Goal: Task Accomplishment & Management: Manage account settings

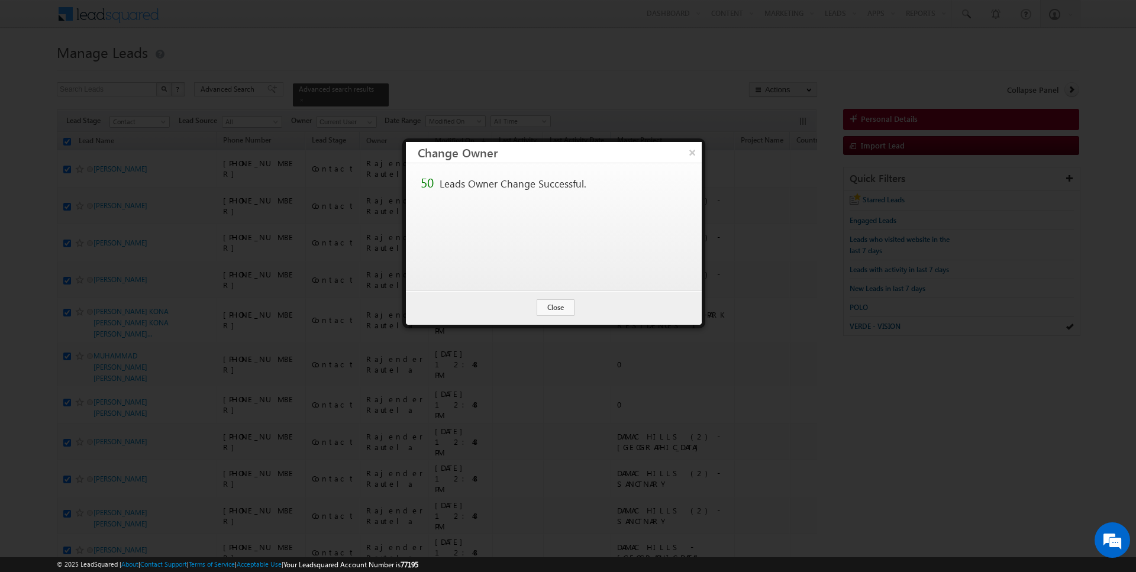
click at [554, 304] on button "Close" at bounding box center [556, 307] width 38 height 17
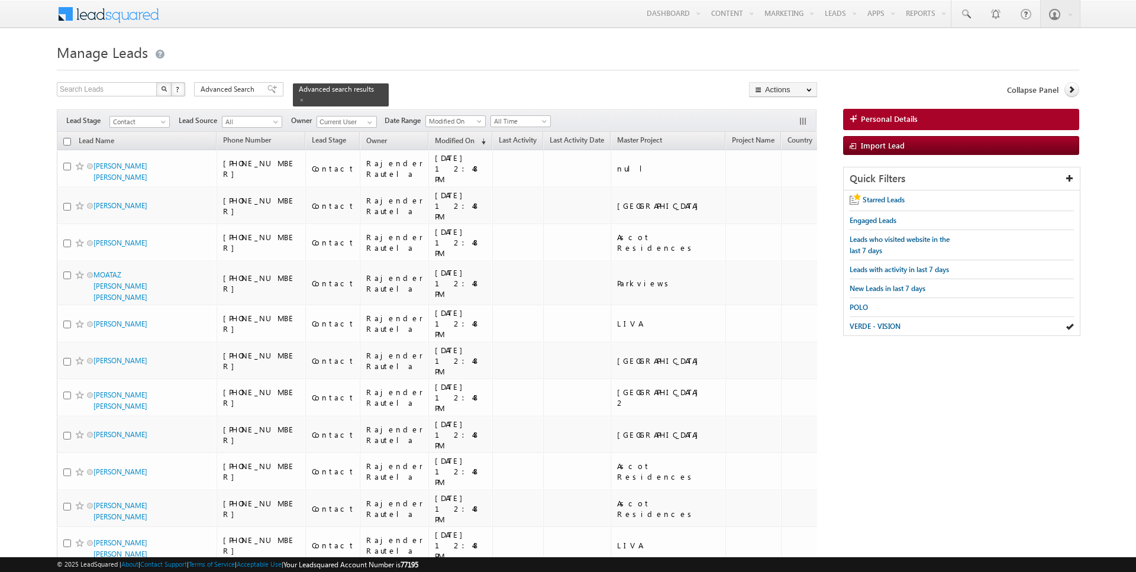
click at [65, 141] on input "checkbox" at bounding box center [67, 142] width 8 height 8
checkbox input "true"
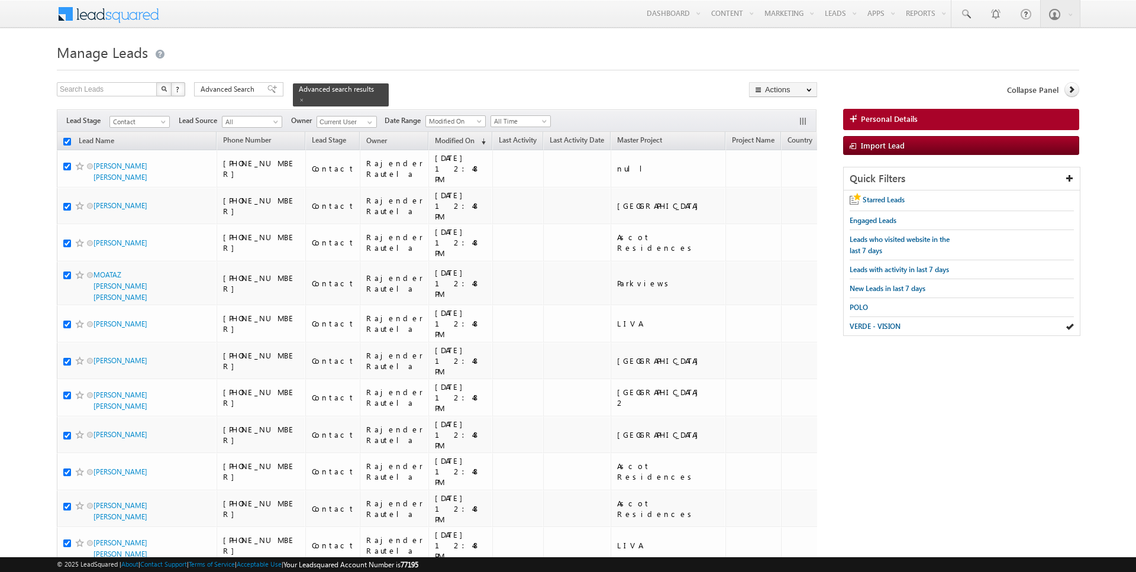
checkbox input "true"
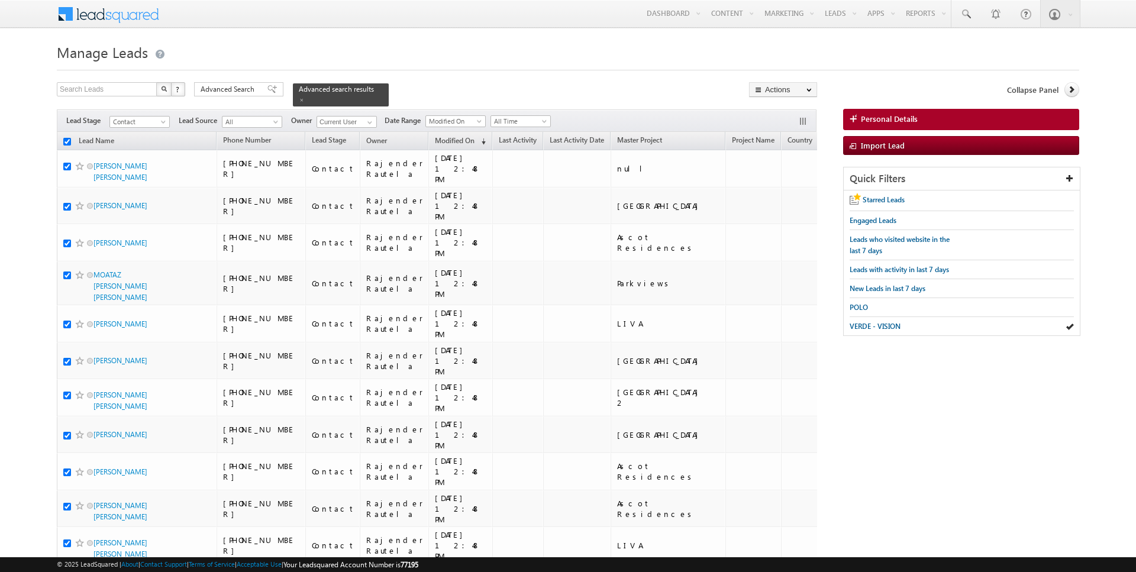
checkbox input "true"
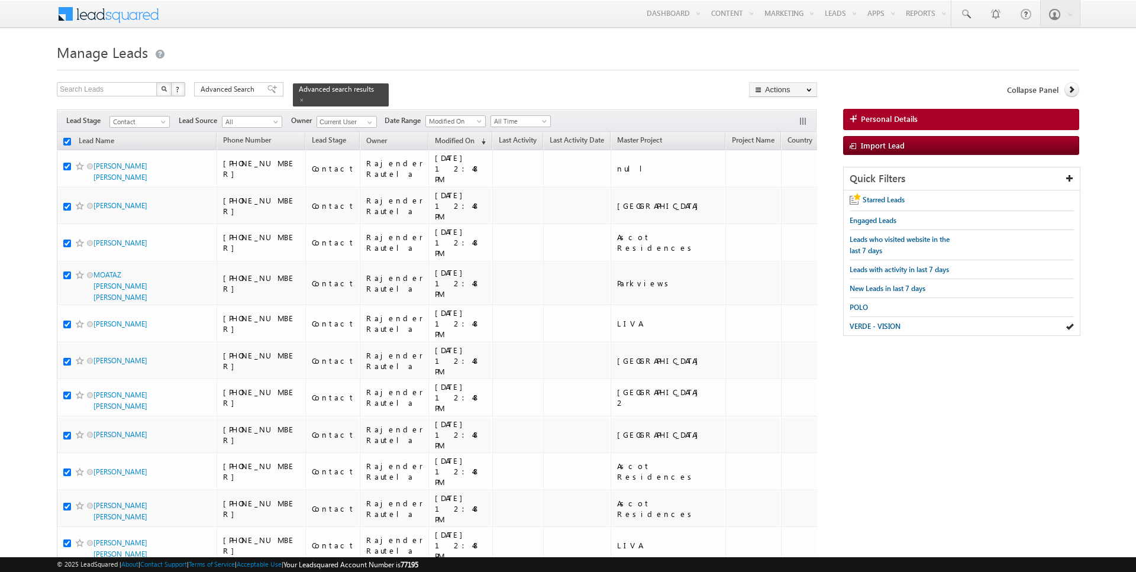
checkbox input "true"
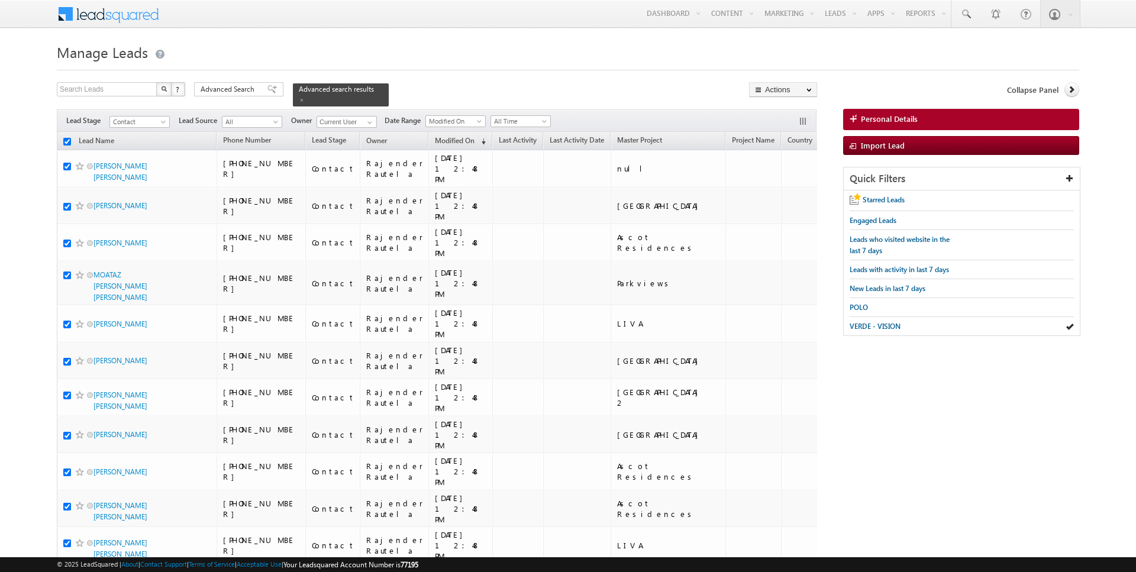
checkbox input "true"
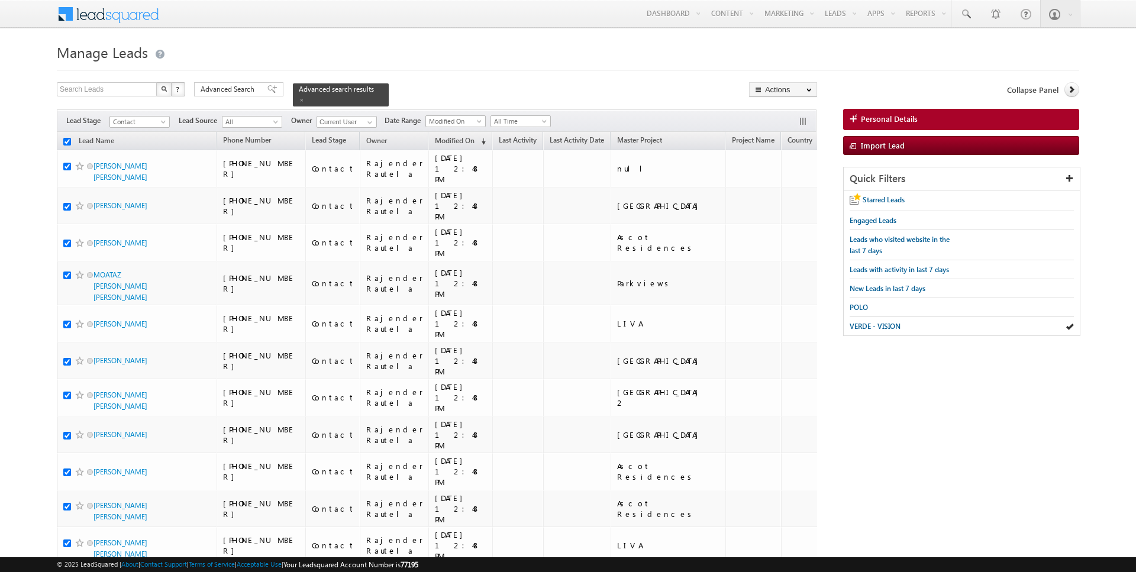
checkbox input "true"
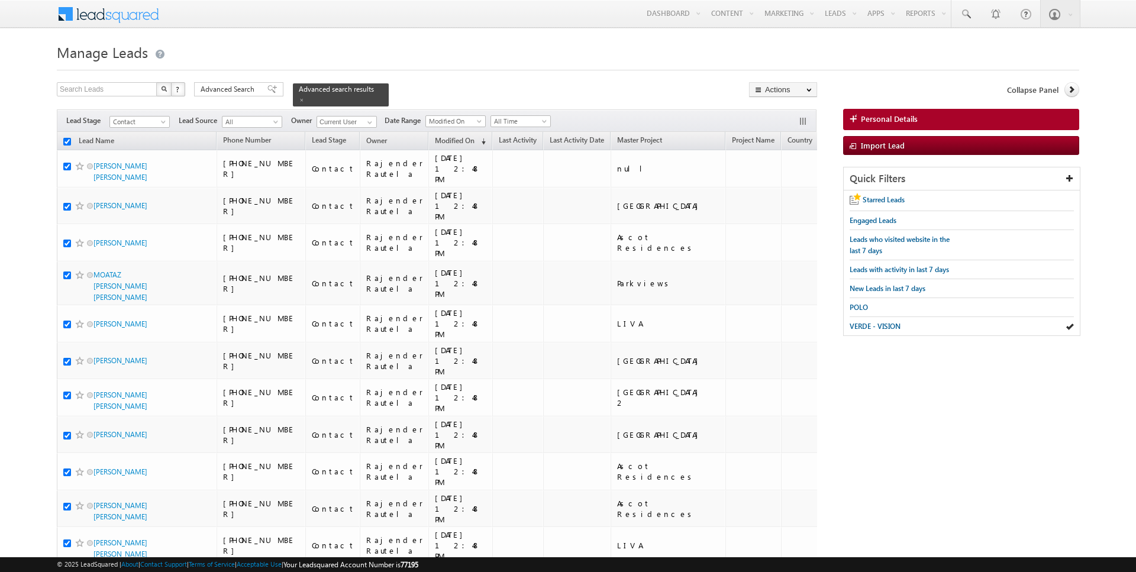
checkbox input "true"
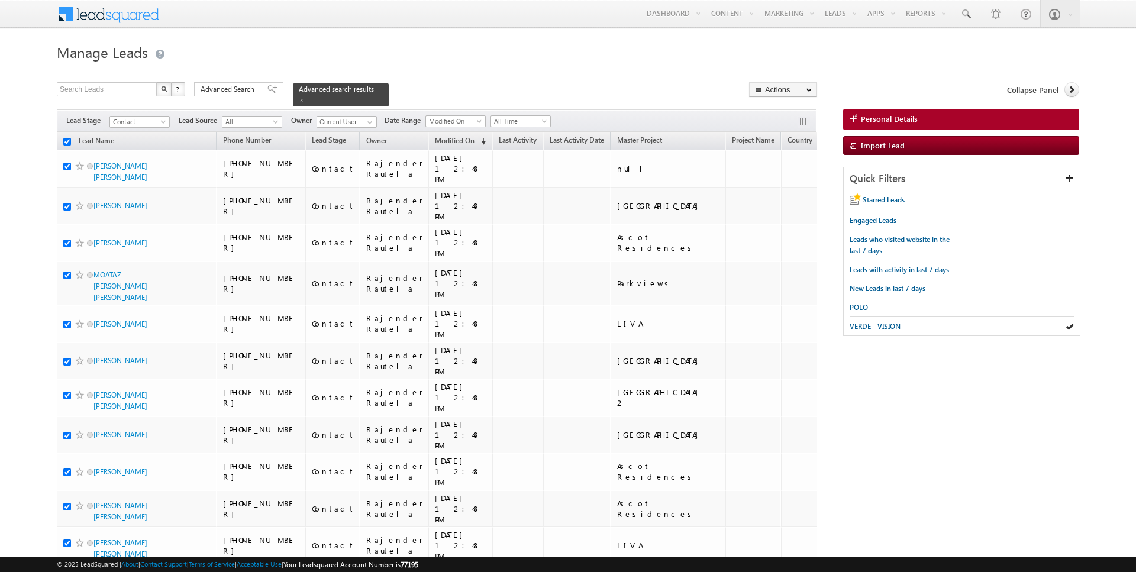
checkbox input "true"
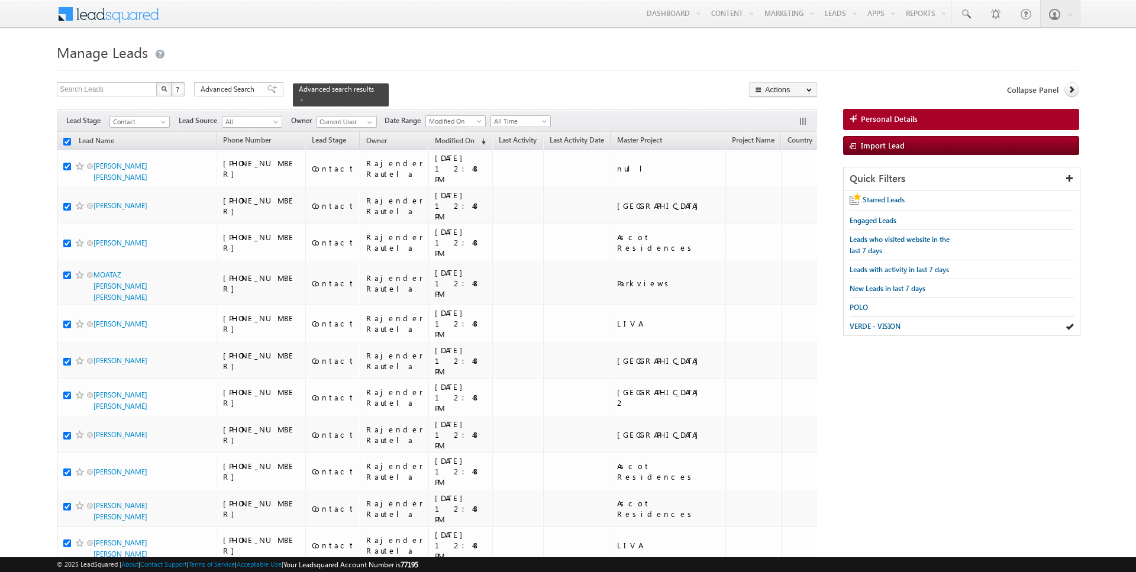
checkbox input "true"
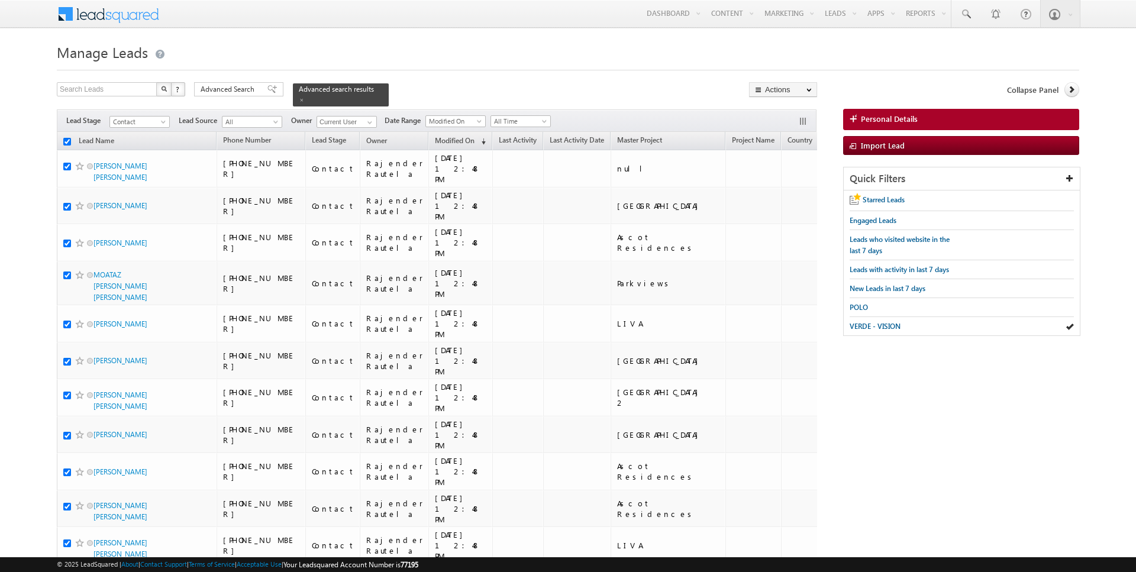
checkbox input "true"
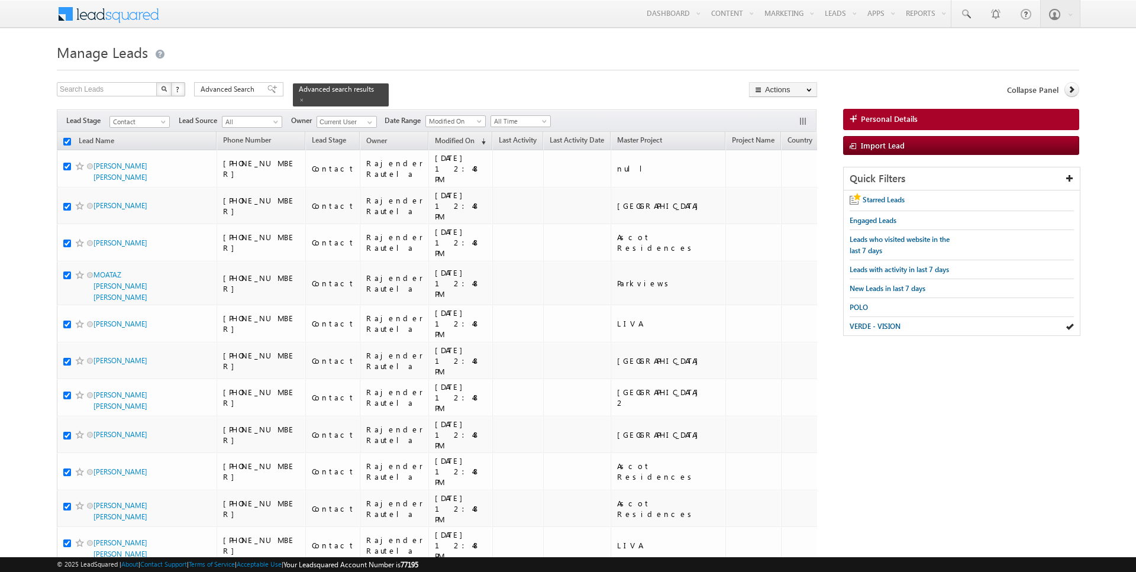
checkbox input "true"
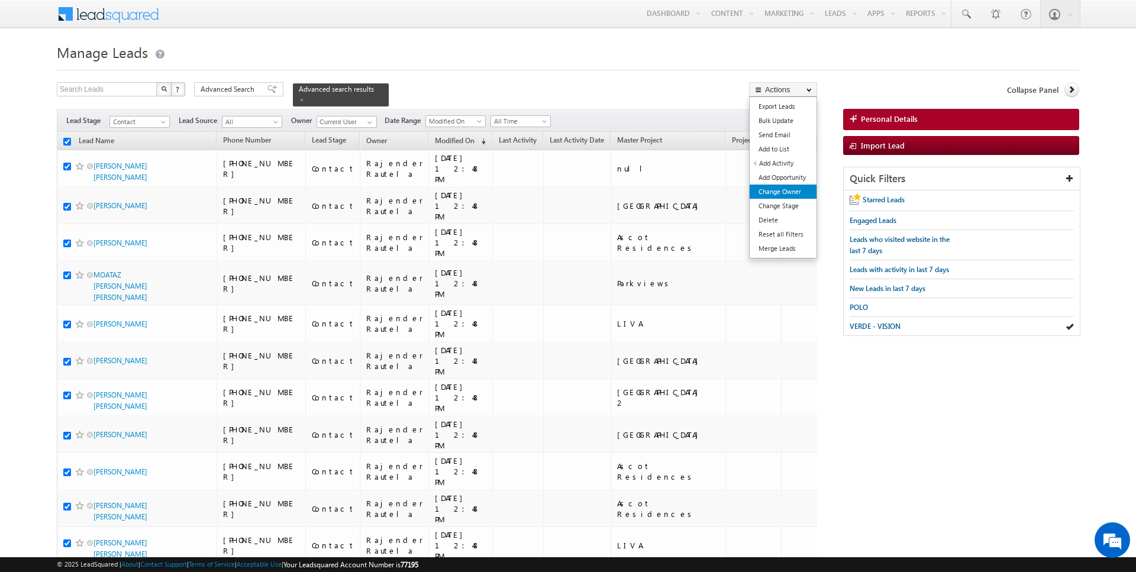
click at [779, 189] on link "Change Owner" at bounding box center [783, 192] width 67 height 14
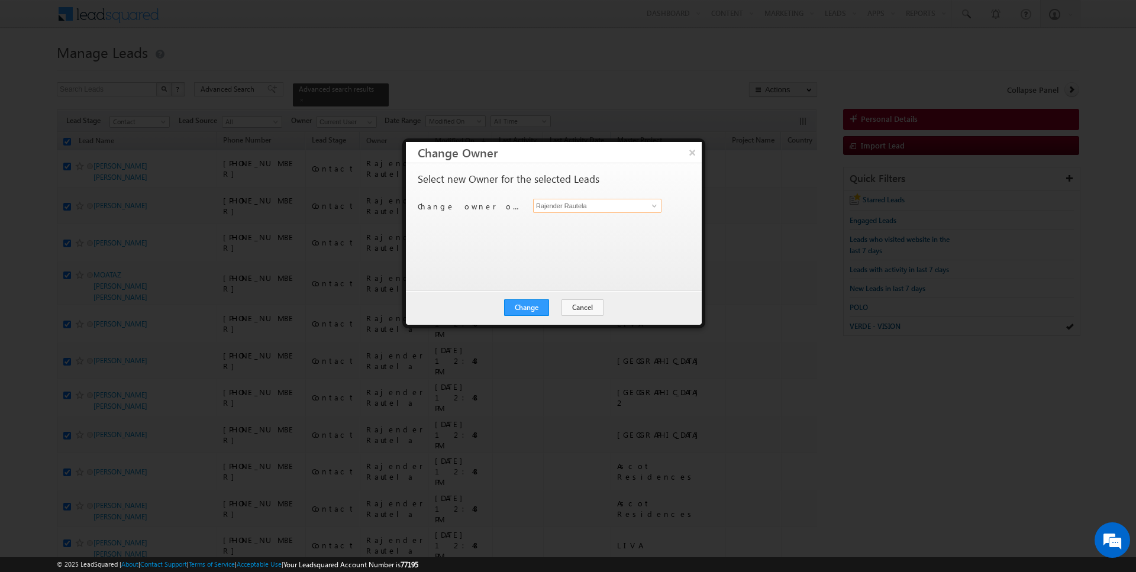
click at [588, 203] on input "Rajender Rautela" at bounding box center [597, 206] width 128 height 14
type input "Kartik Sharma"
click at [527, 314] on button "Change" at bounding box center [526, 307] width 45 height 17
click at [554, 306] on button "Close" at bounding box center [556, 307] width 38 height 17
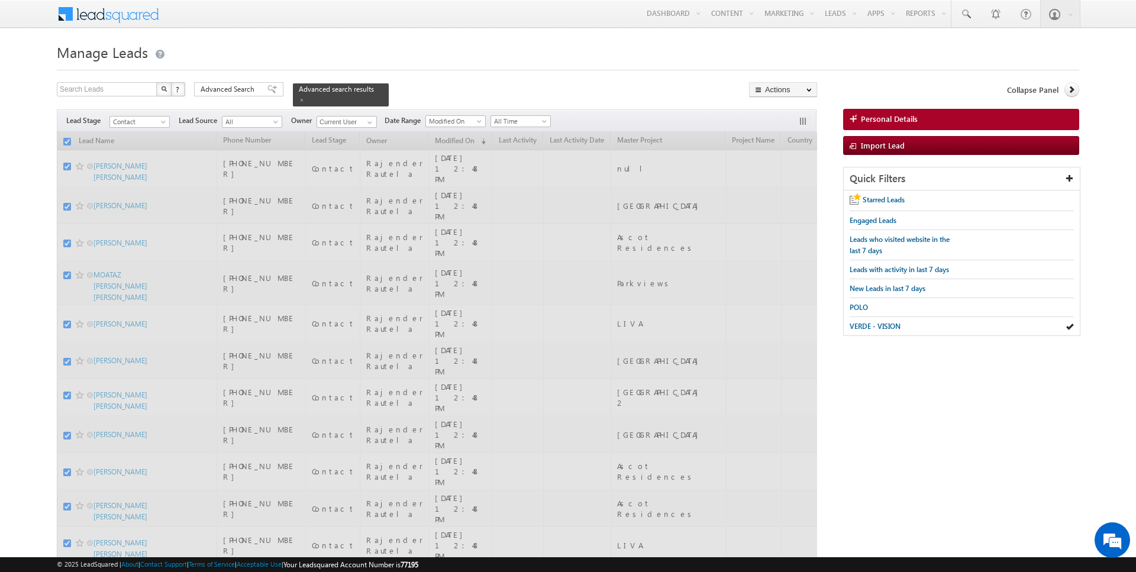
checkbox input "false"
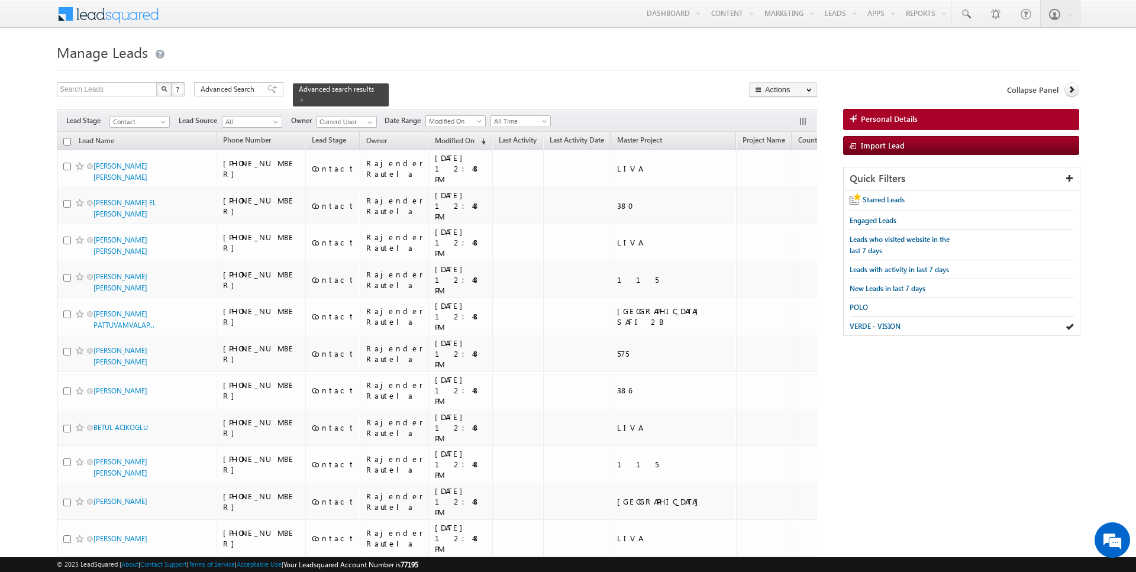
click at [654, 93] on div "Search Leads X ? 4411 results found Advanced Search Advanced Search Advanced se…" at bounding box center [437, 94] width 760 height 24
click at [64, 140] on input "checkbox" at bounding box center [67, 142] width 8 height 8
checkbox input "true"
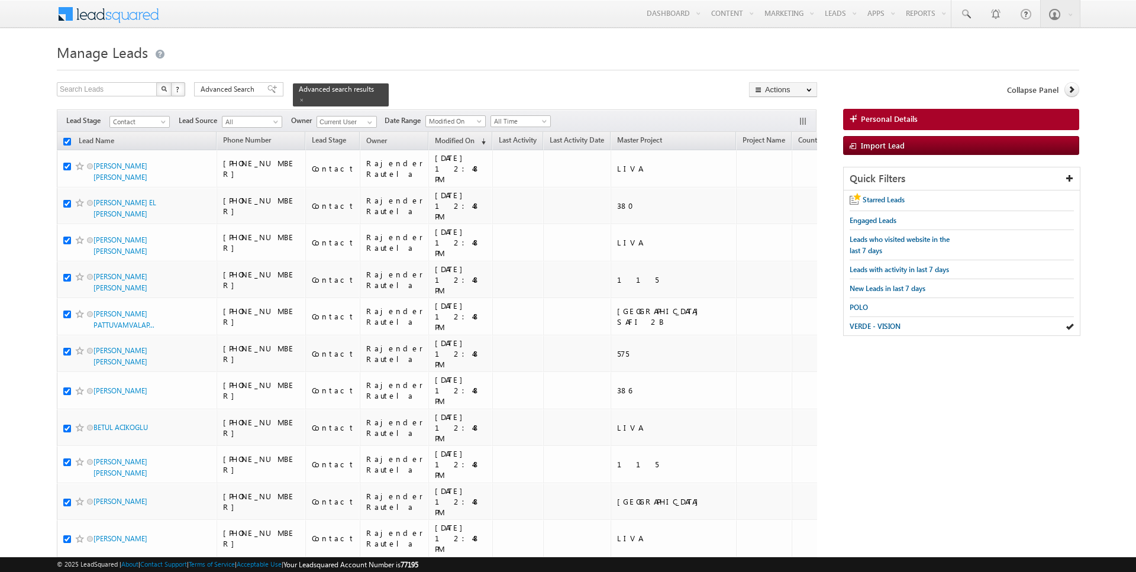
checkbox input "true"
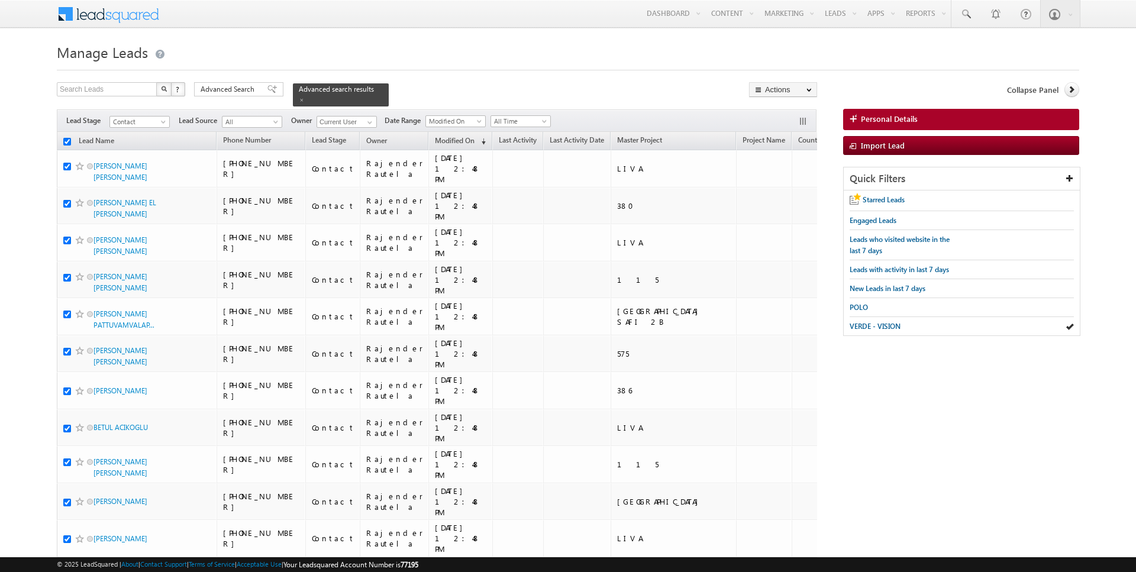
checkbox input "true"
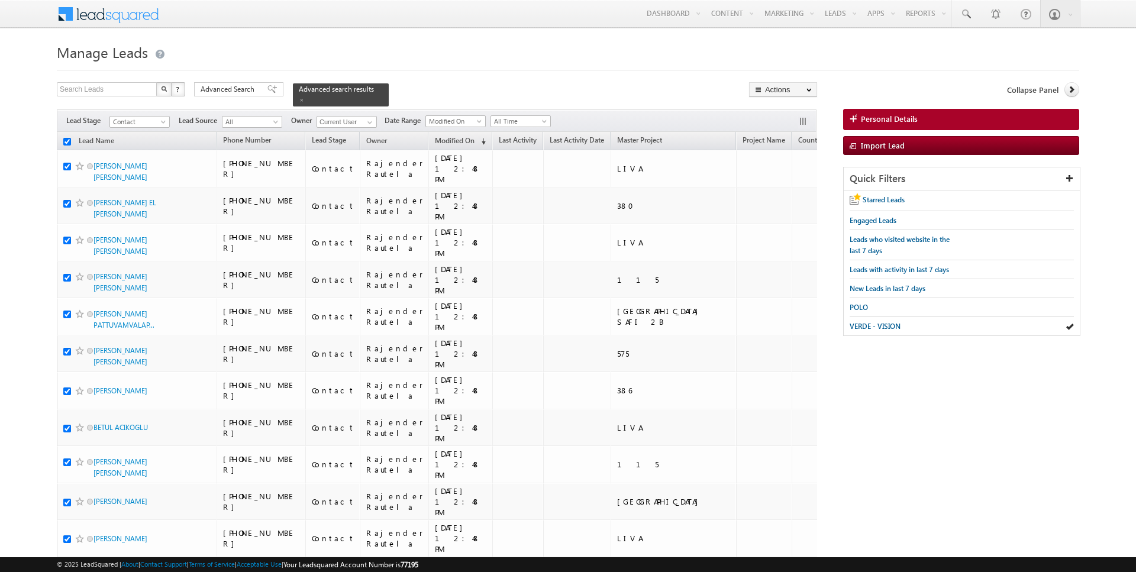
checkbox input "true"
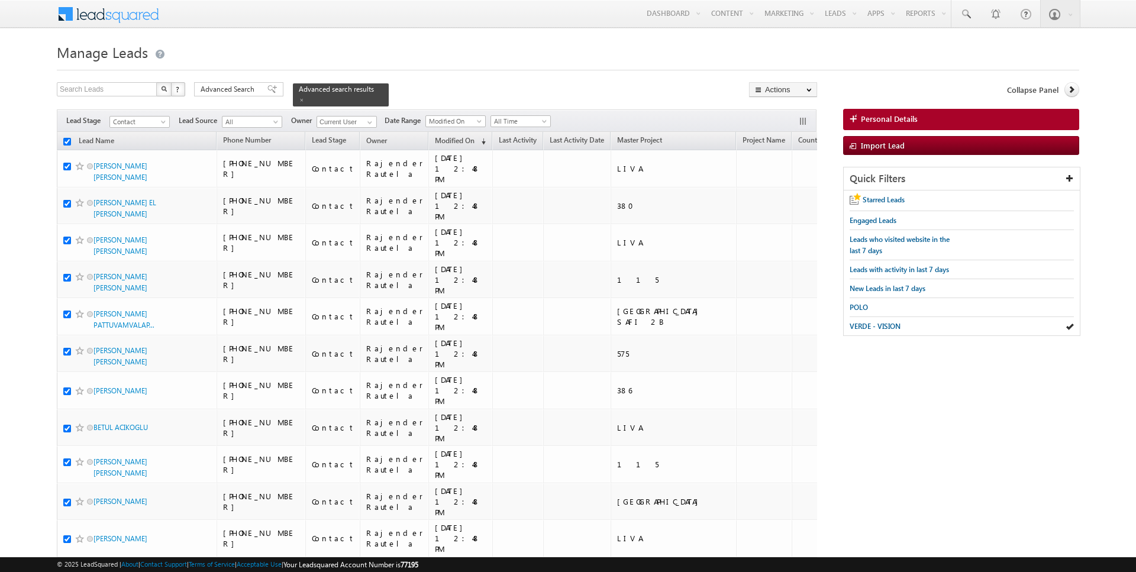
checkbox input "true"
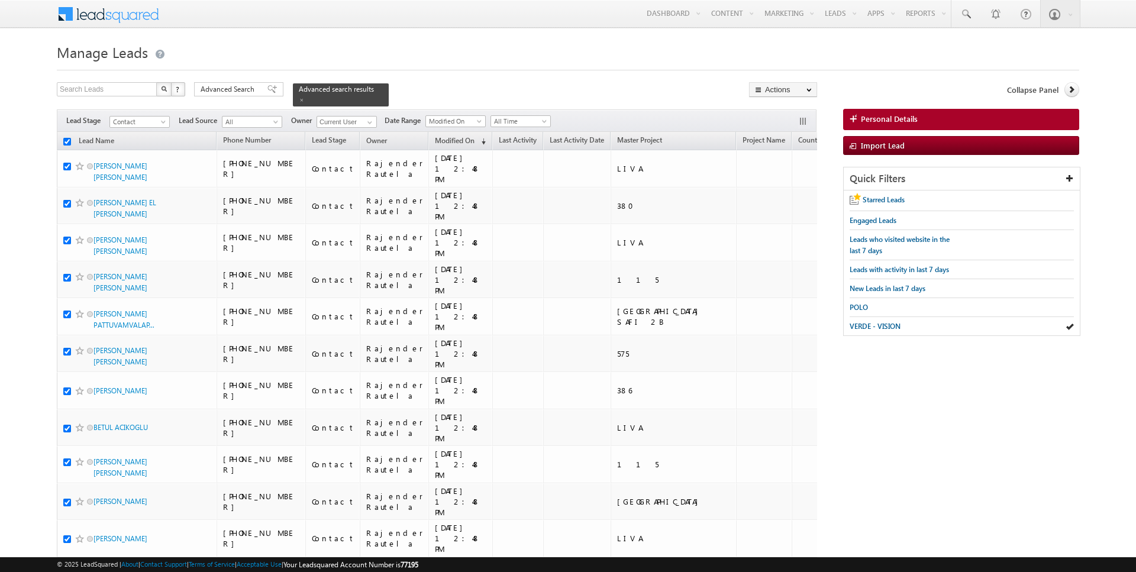
checkbox input "true"
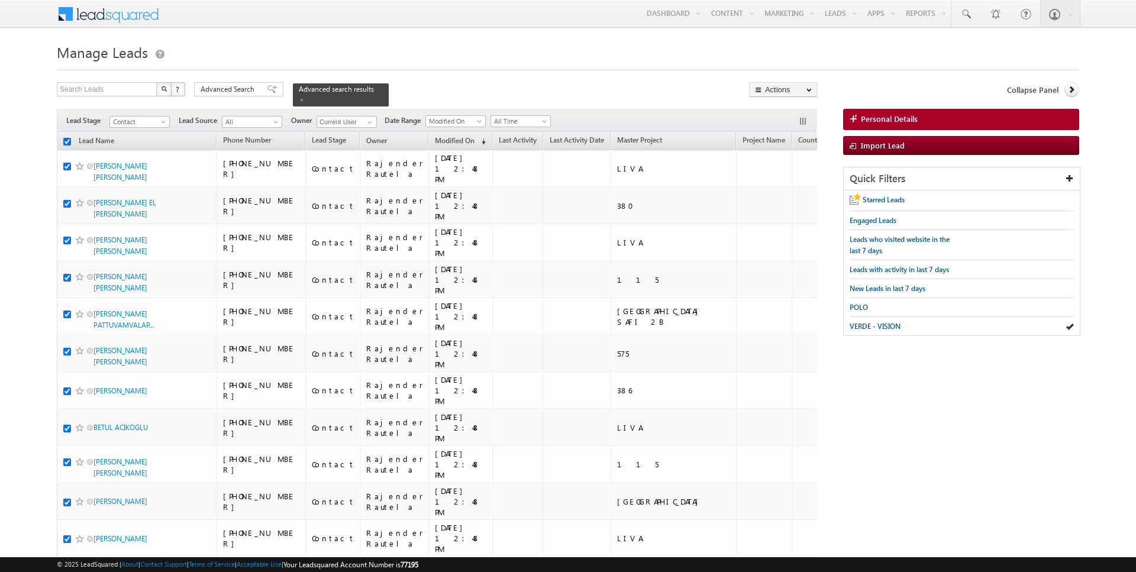
checkbox input "true"
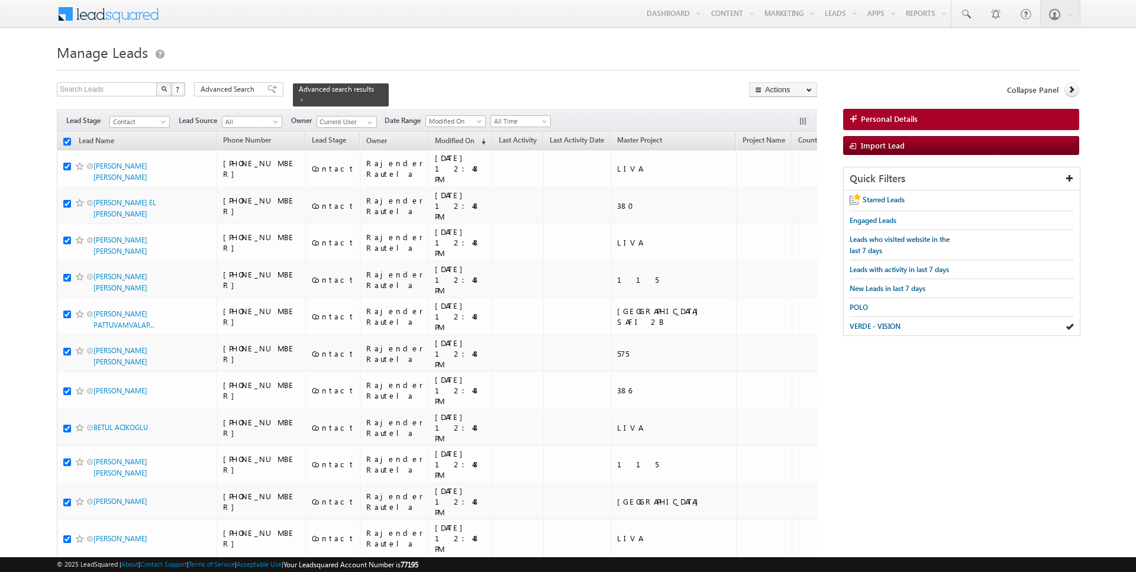
checkbox input "true"
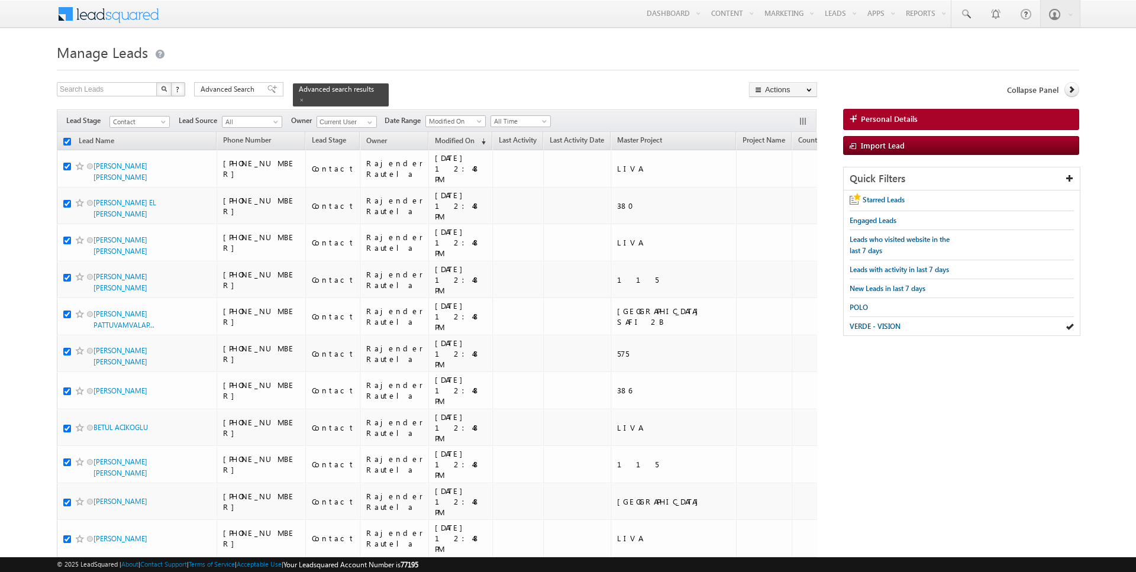
checkbox input "true"
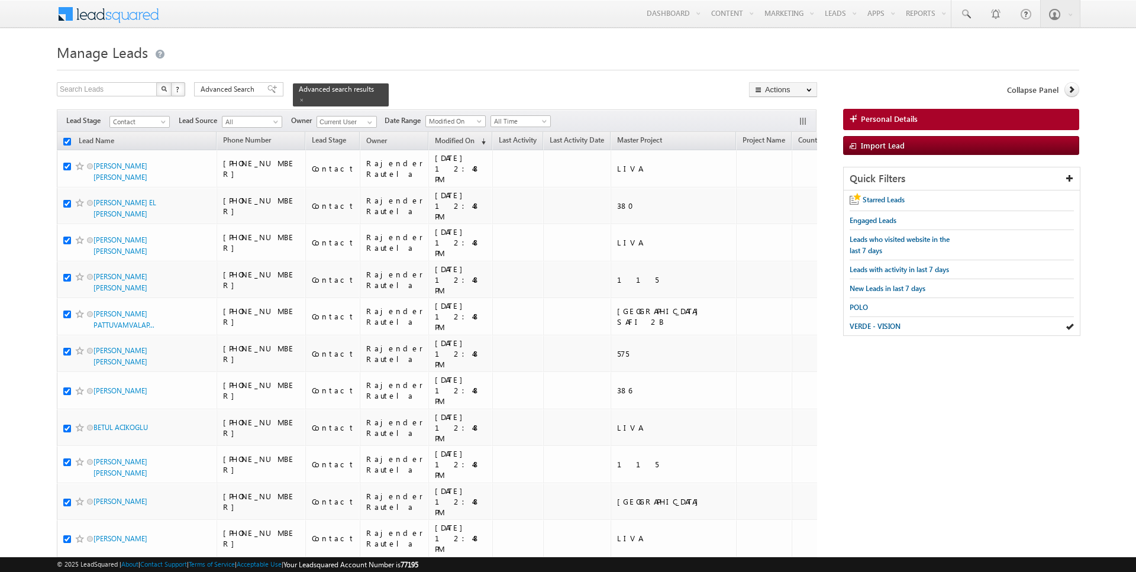
checkbox input "true"
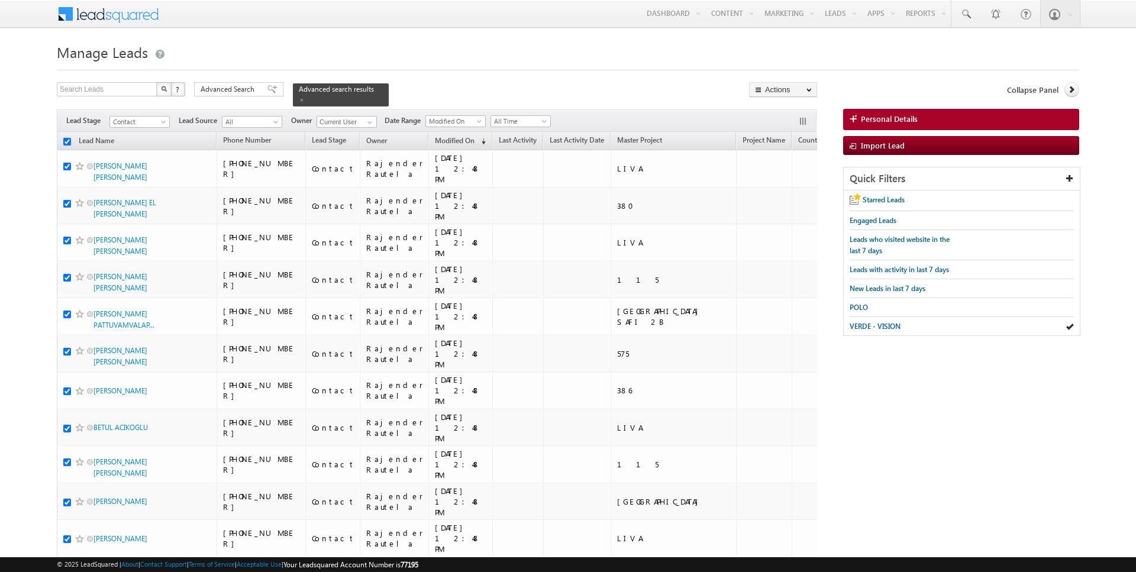
checkbox input "true"
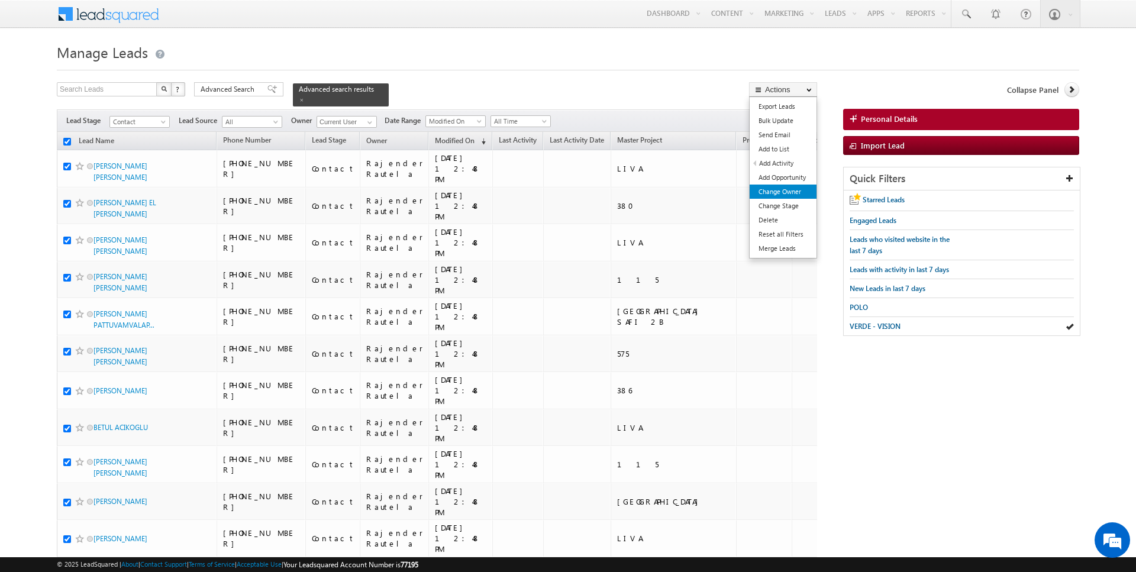
click at [790, 193] on link "Change Owner" at bounding box center [783, 192] width 67 height 14
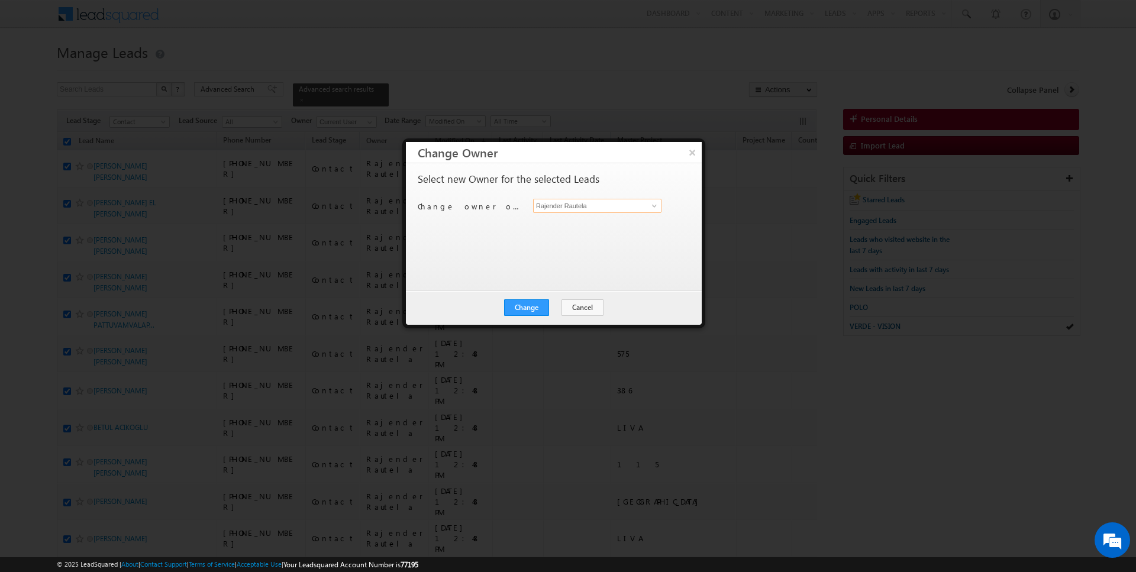
click at [598, 210] on input "Rajender Rautela" at bounding box center [597, 206] width 128 height 14
type input "SUNNY MEHROTRA"
click at [526, 309] on button "Change" at bounding box center [526, 307] width 45 height 17
click at [546, 311] on button "Close" at bounding box center [556, 307] width 38 height 17
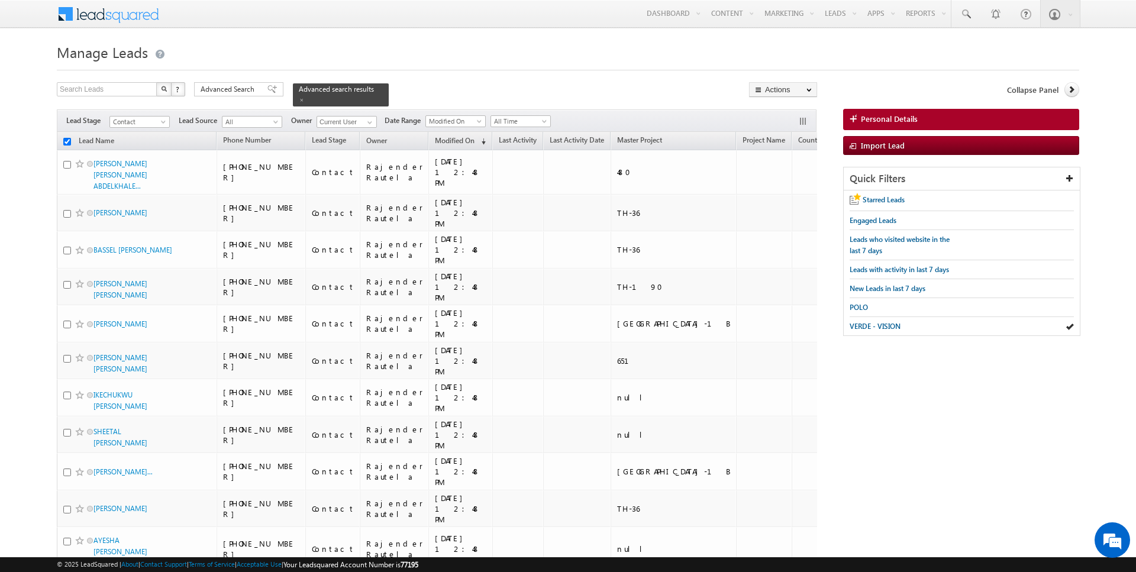
checkbox input "false"
click at [205, 91] on span "Advanced Search" at bounding box center [229, 89] width 57 height 11
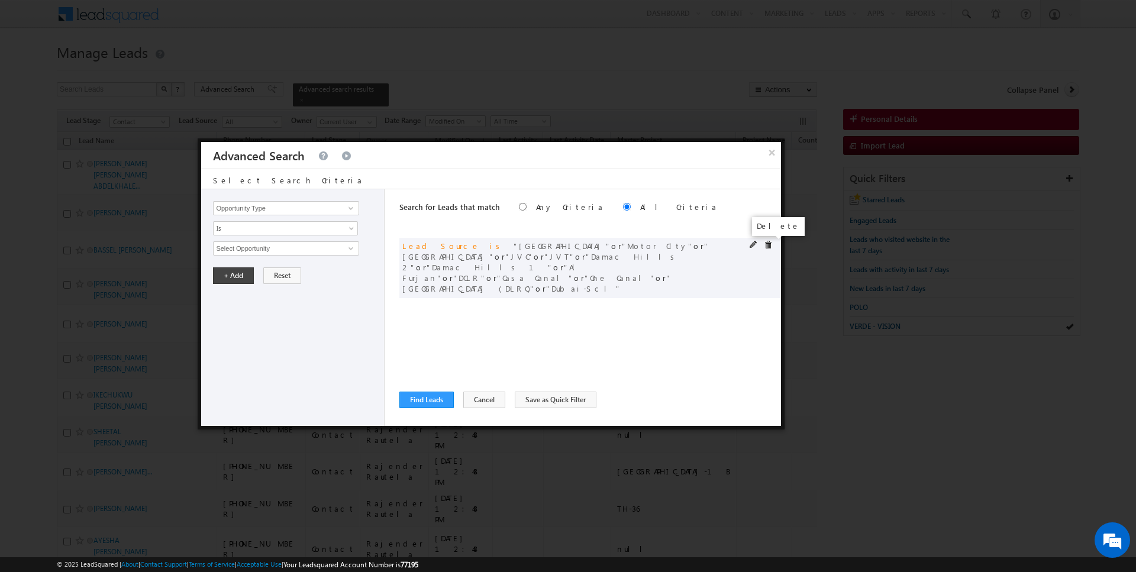
click at [767, 245] on span at bounding box center [768, 245] width 8 height 8
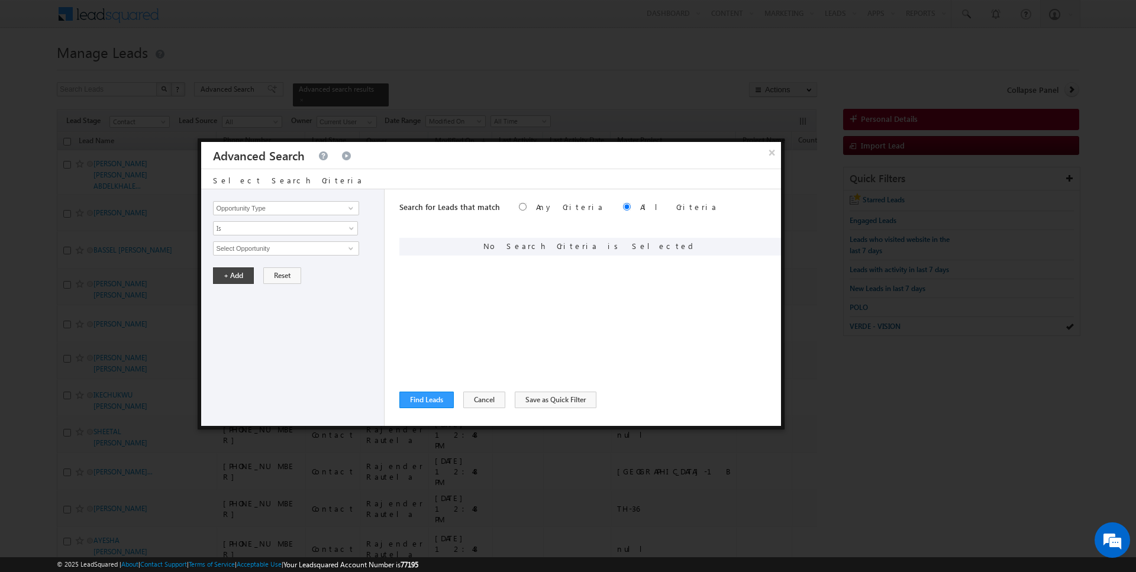
click at [288, 200] on div "Opportunity Type Lead Activity Task Sales Group Prospect Id Address 1 Address 2…" at bounding box center [292, 307] width 183 height 237
click at [282, 209] on input "Opportunity Type" at bounding box center [286, 208] width 146 height 14
type input "Lead Activity"
click at [267, 225] on span "Is" at bounding box center [278, 228] width 128 height 11
click at [249, 255] on link "Is Not" at bounding box center [286, 252] width 144 height 11
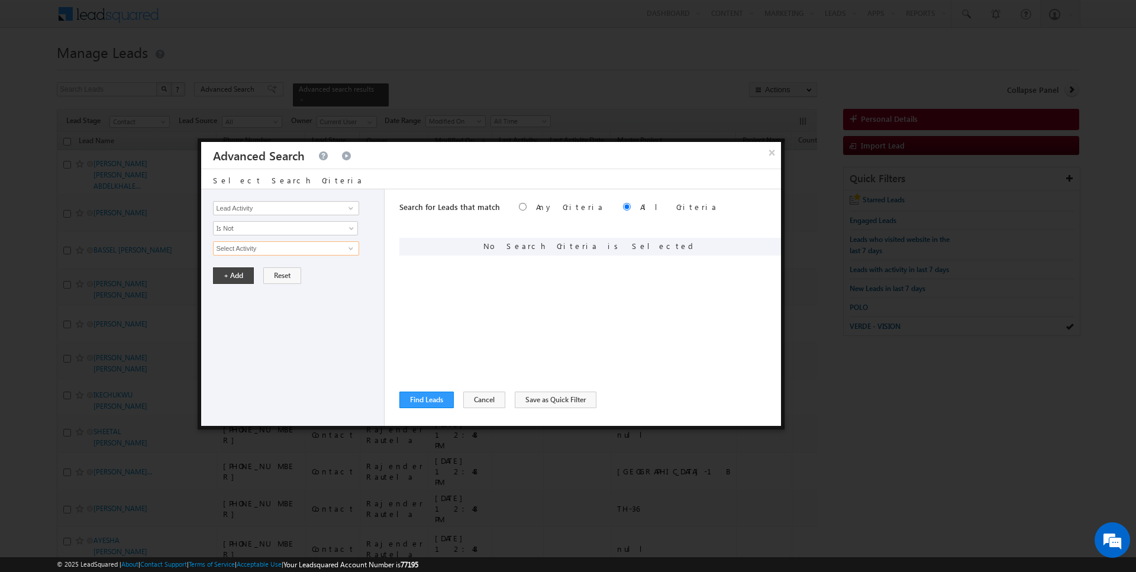
click at [263, 243] on input "Select Activity" at bounding box center [286, 248] width 146 height 14
type input "Outbound Phone Call Activity"
click at [226, 299] on button "+ Add" at bounding box center [233, 296] width 41 height 17
click at [263, 204] on input "Opportunity Type" at bounding box center [286, 208] width 146 height 14
type input "l"
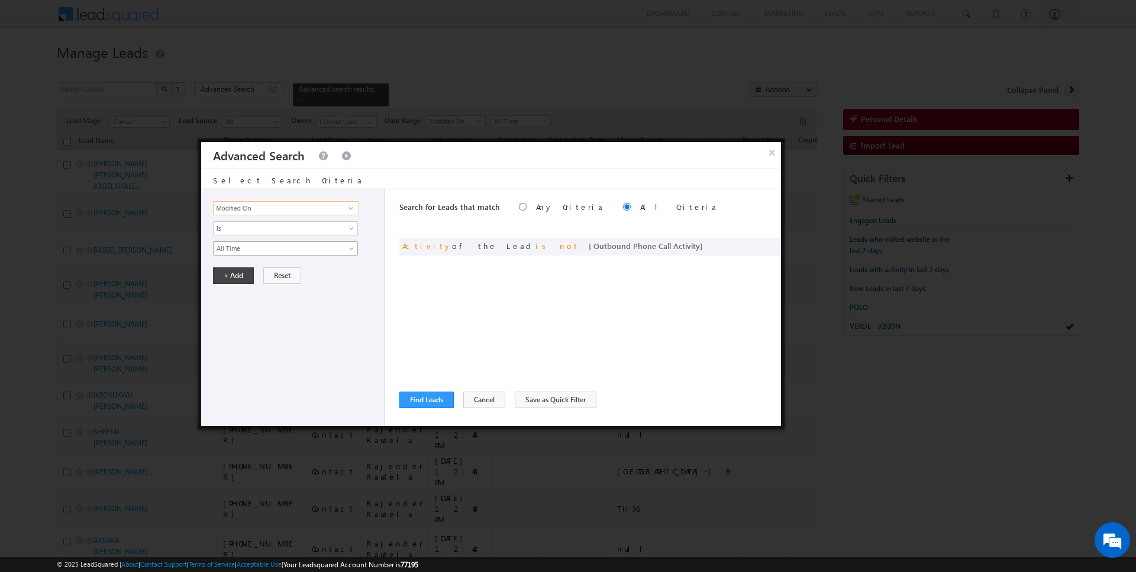
type input "Modified On"
click at [244, 246] on span "All Time" at bounding box center [278, 248] width 128 height 11
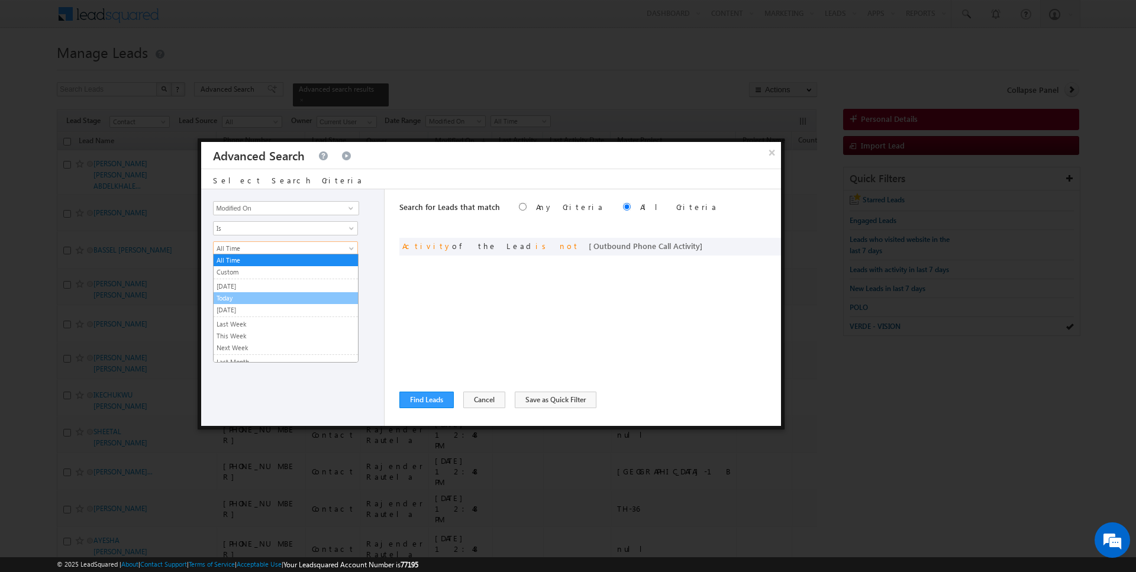
click at [237, 295] on link "Today" at bounding box center [286, 298] width 144 height 11
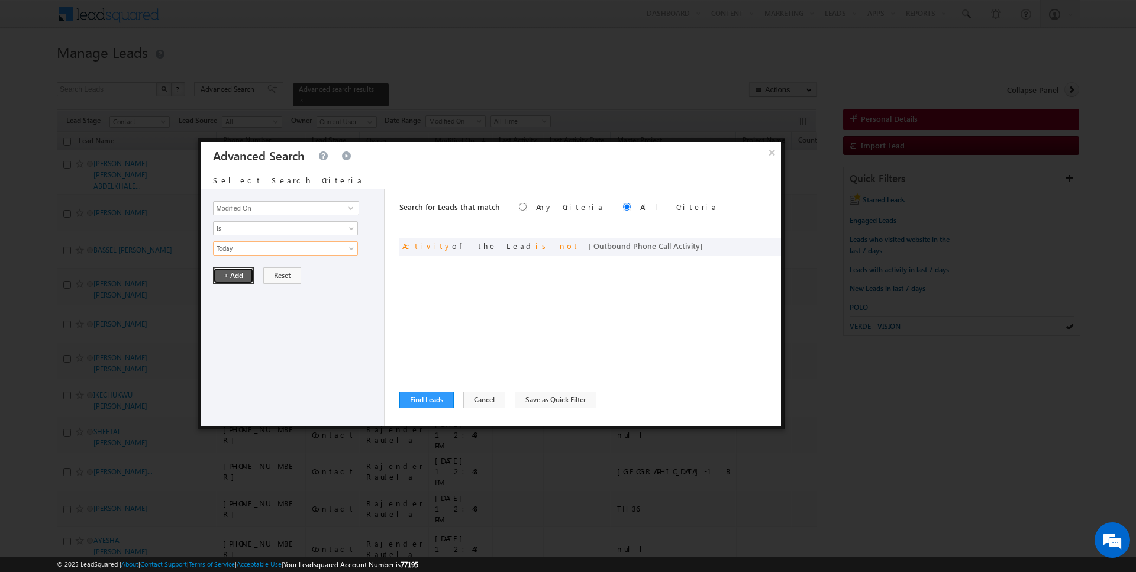
click at [237, 277] on button "+ Add" at bounding box center [233, 275] width 41 height 17
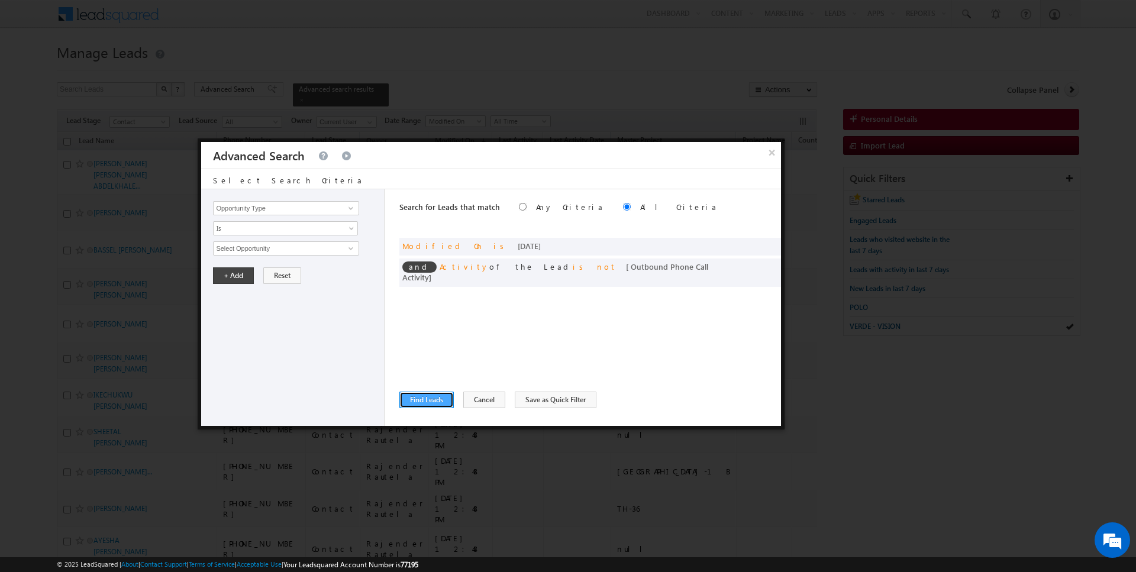
click at [424, 399] on button "Find Leads" at bounding box center [426, 400] width 54 height 17
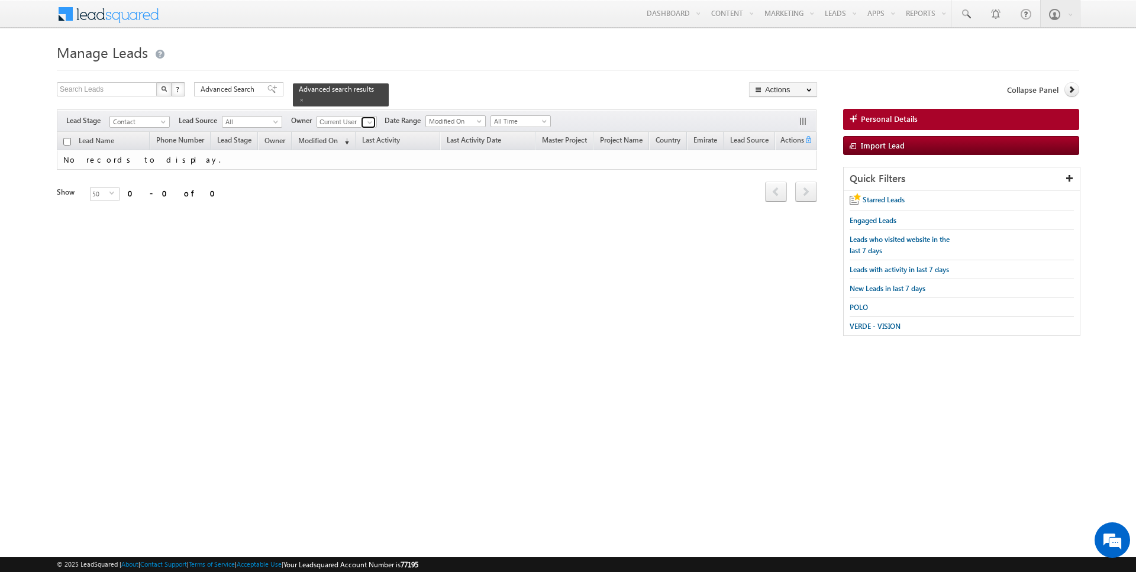
click at [368, 128] on link at bounding box center [368, 123] width 15 height 12
click at [368, 122] on span at bounding box center [369, 122] width 9 height 9
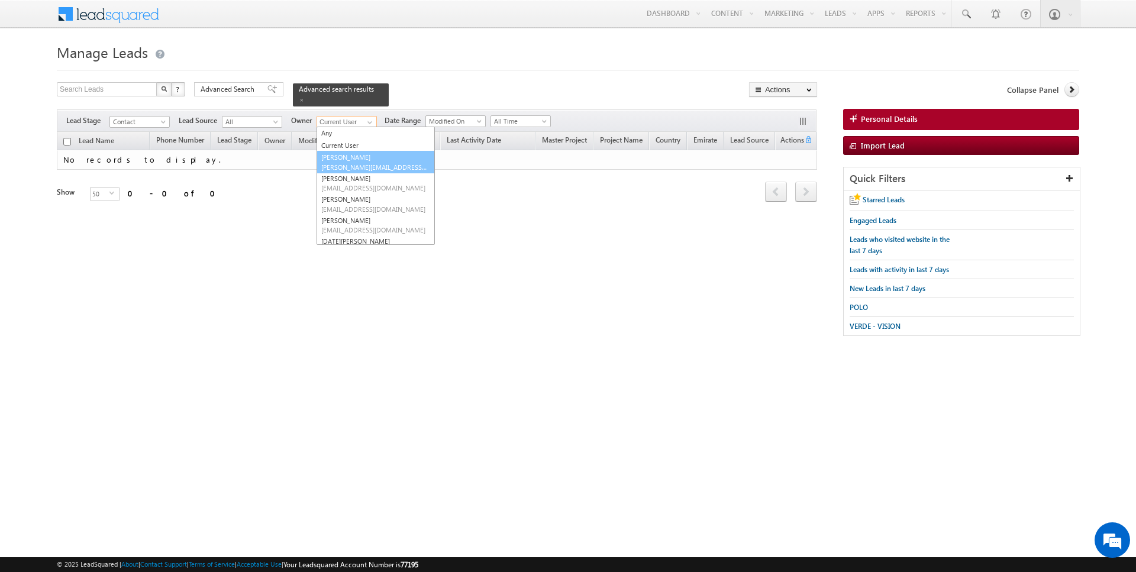
click at [350, 163] on span "amansingh.yadav@indglobal.ae" at bounding box center [374, 167] width 107 height 9
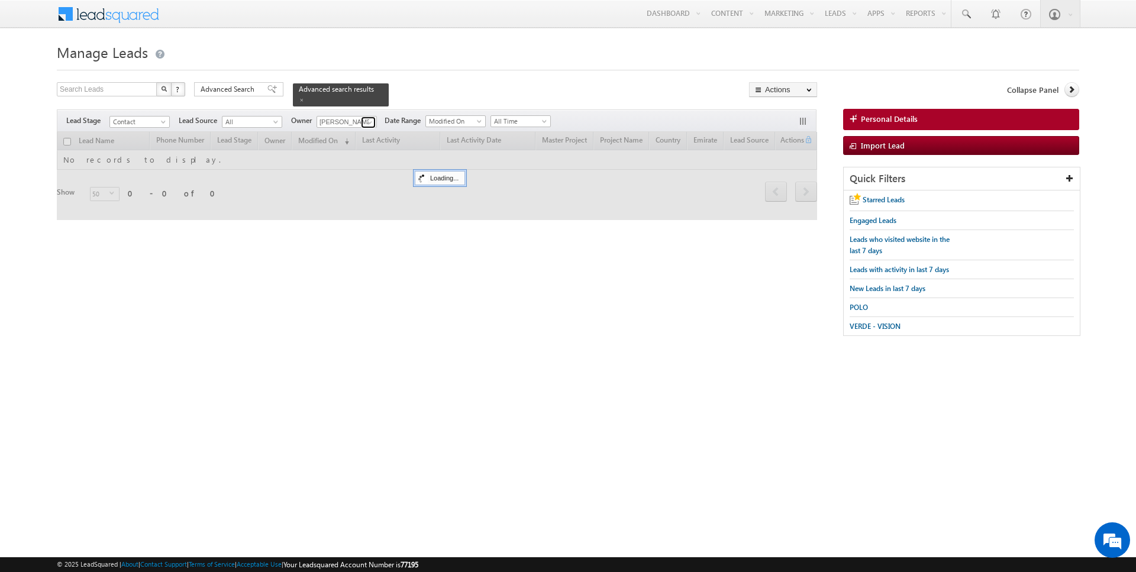
click at [367, 121] on span at bounding box center [369, 122] width 9 height 9
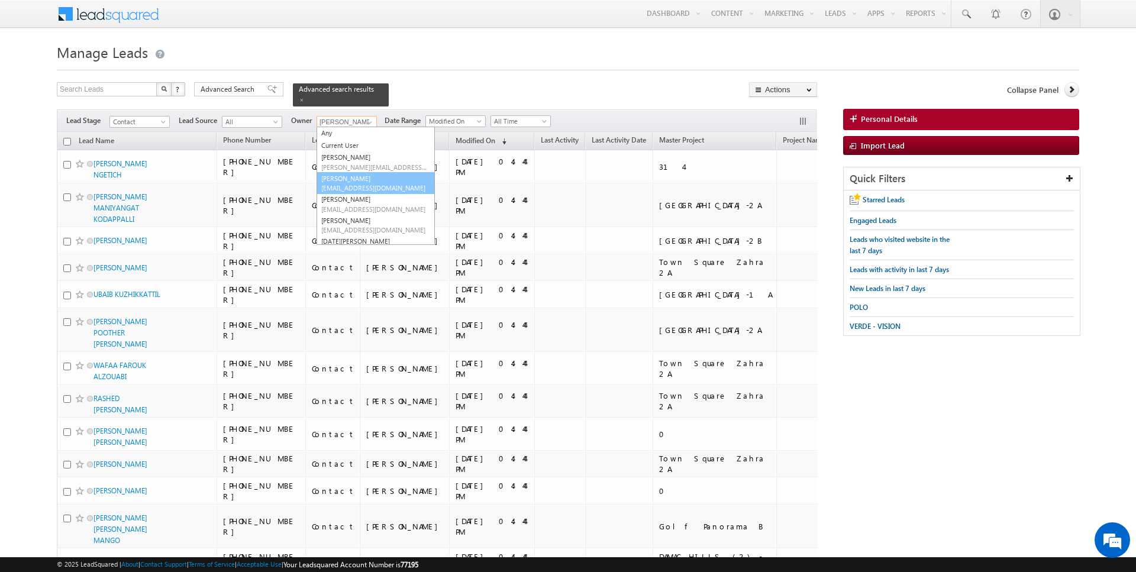
click at [352, 183] on span "anuj.upadhyay@indglobal.ae" at bounding box center [374, 187] width 107 height 9
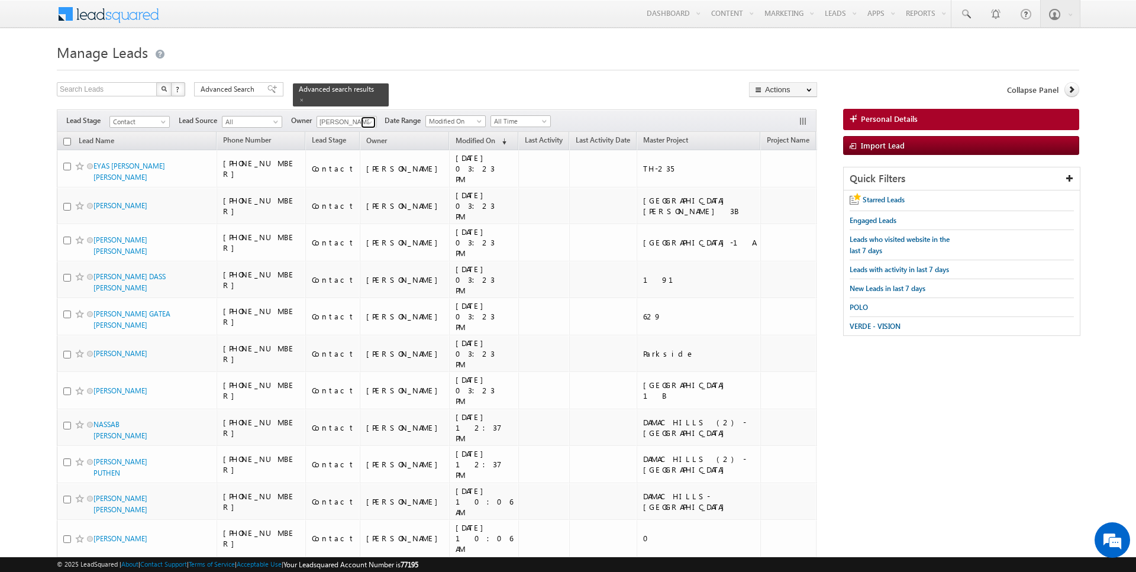
click at [365, 121] on span at bounding box center [369, 122] width 9 height 9
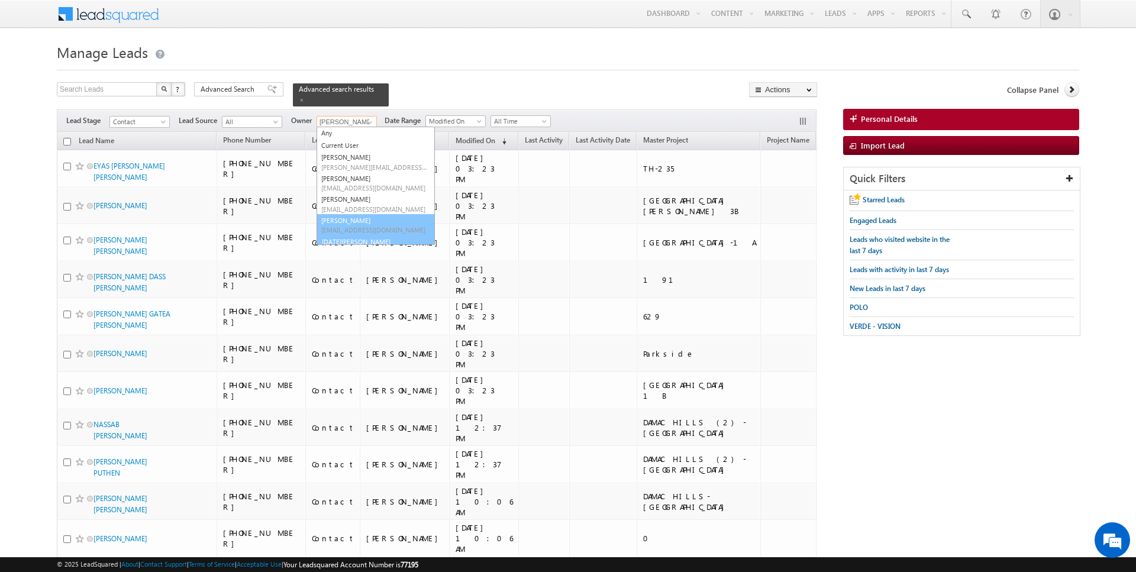
scroll to position [13, 0]
click at [344, 234] on span "kartik.sharma@indglobal.ae" at bounding box center [375, 238] width 107 height 9
type input "Kartik Sharma"
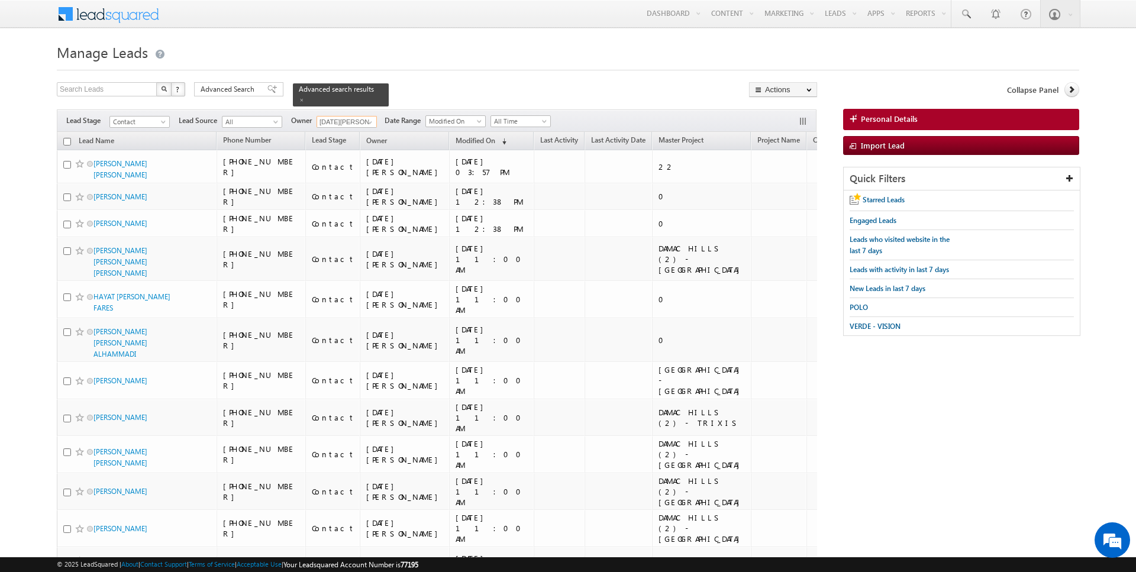
click at [67, 139] on input "checkbox" at bounding box center [67, 142] width 8 height 8
checkbox input "true"
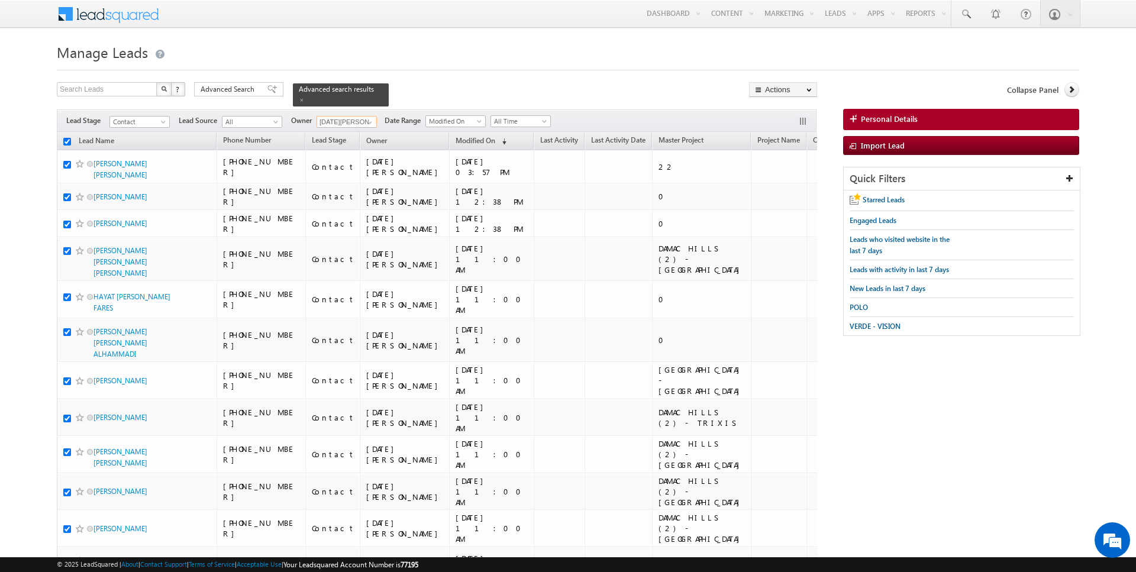
checkbox input "true"
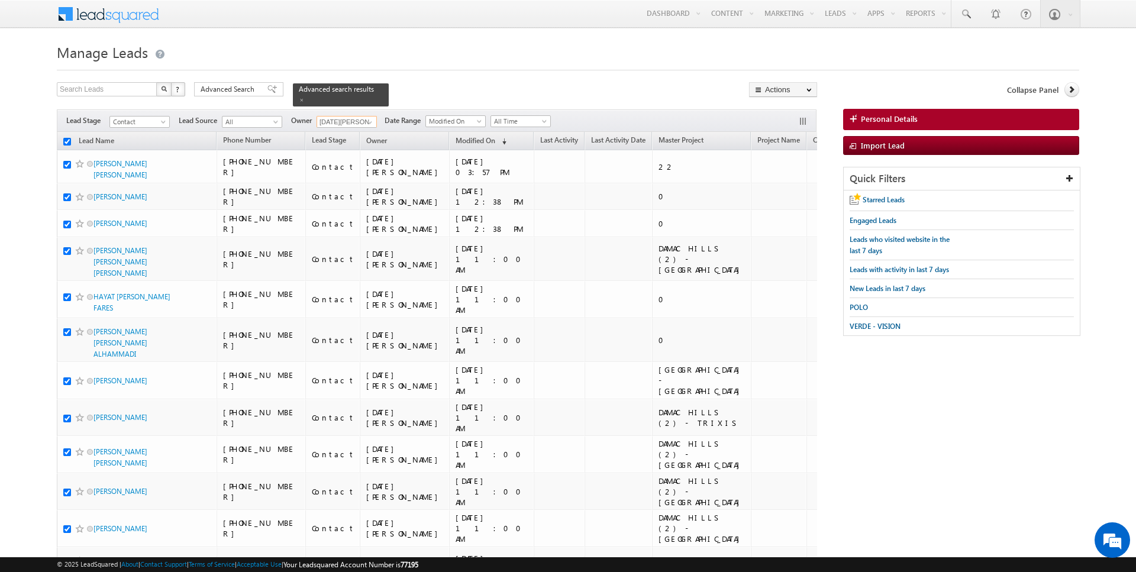
checkbox input "true"
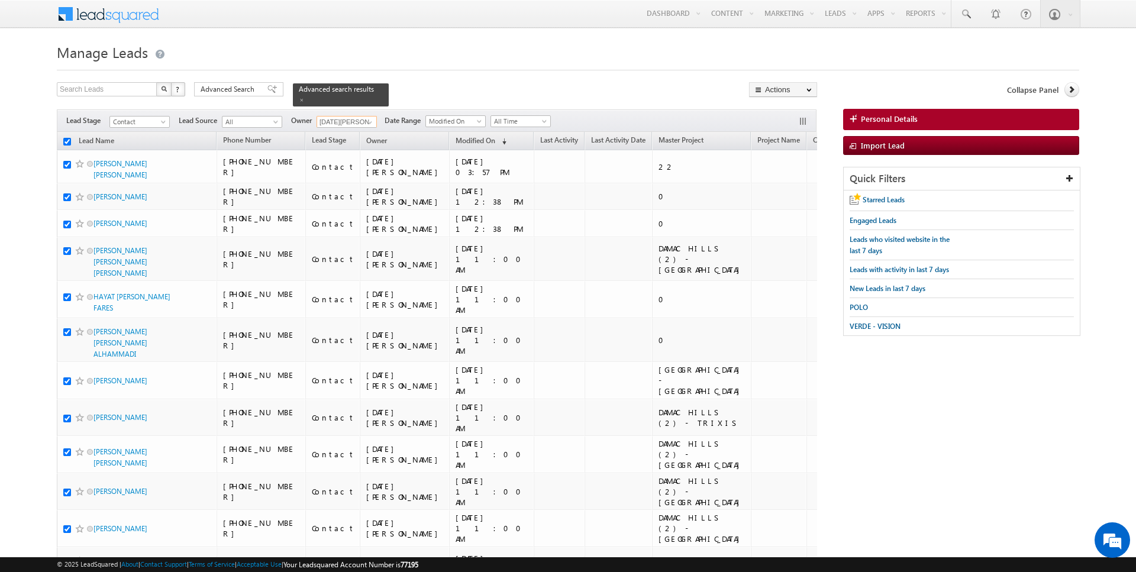
checkbox input "true"
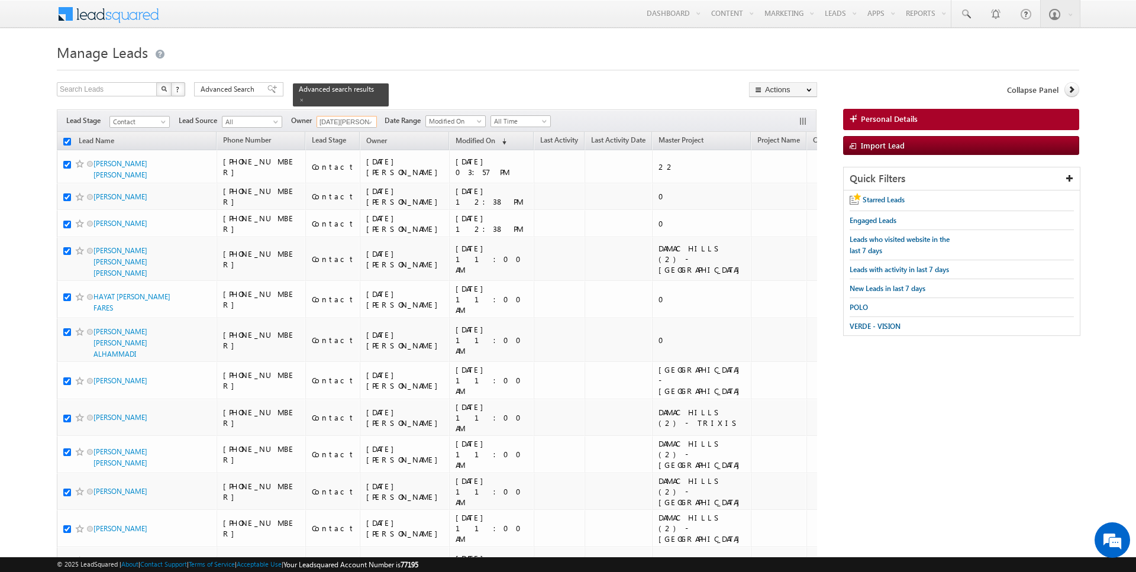
checkbox input "true"
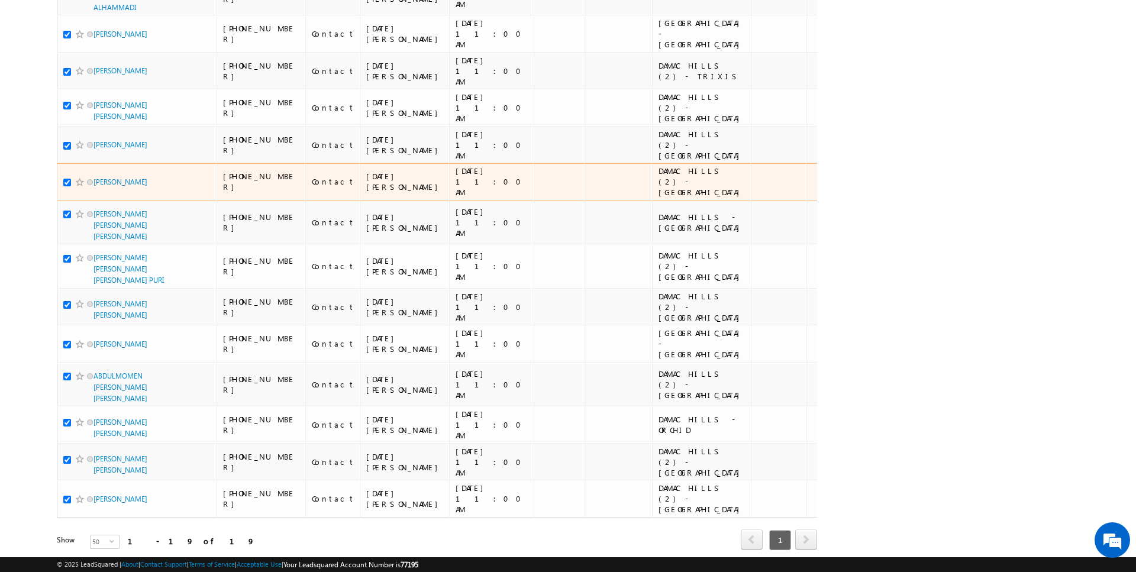
scroll to position [0, 0]
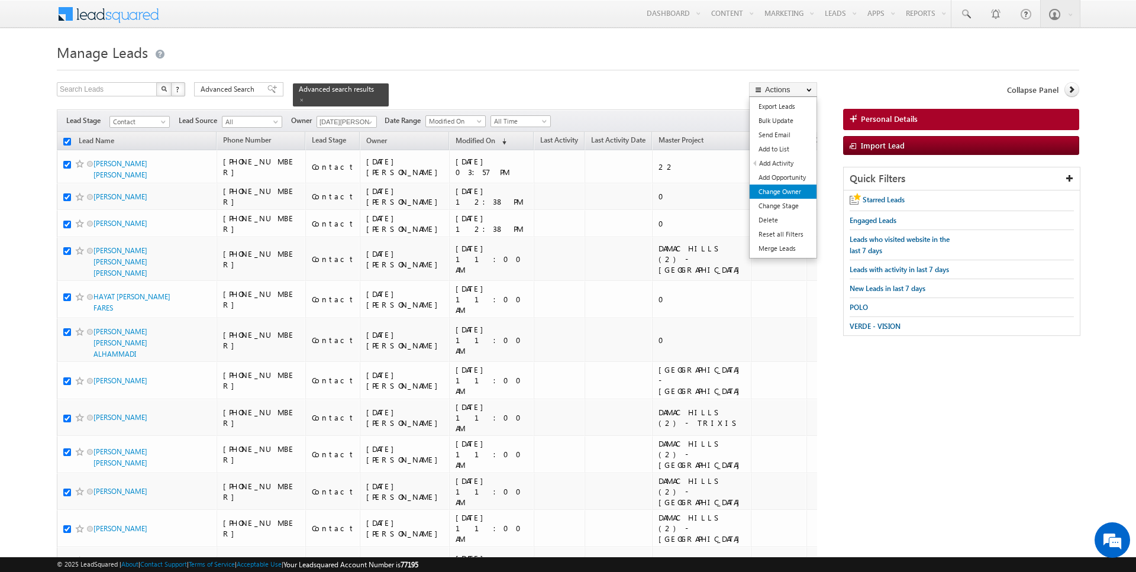
click at [793, 192] on link "Change Owner" at bounding box center [783, 192] width 67 height 14
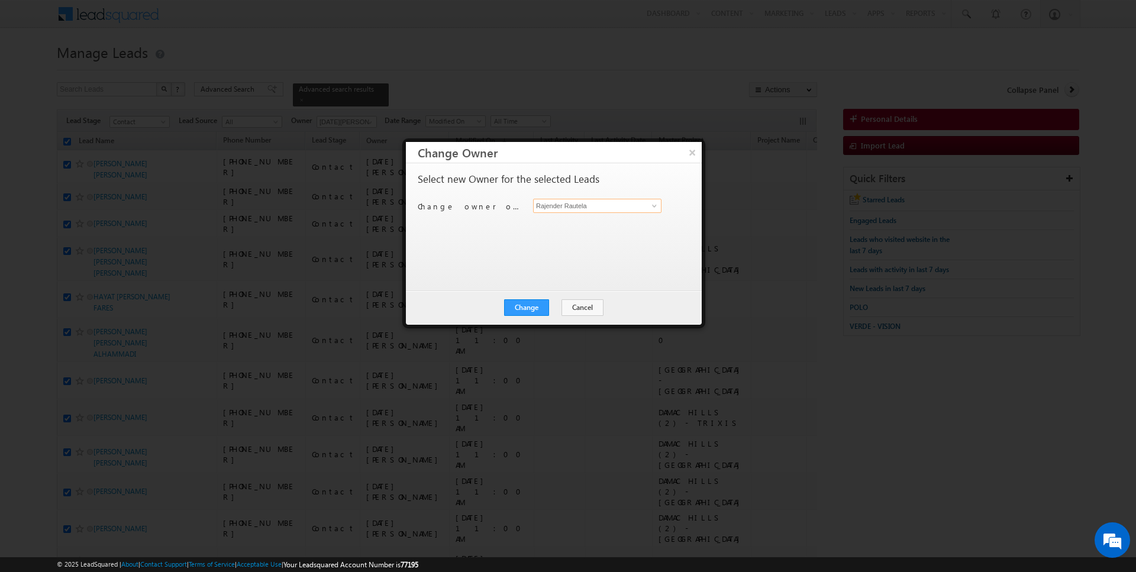
click at [572, 200] on input "Rajender Rautela" at bounding box center [597, 206] width 128 height 14
type input "Kartik Sharma"
click at [525, 301] on button "Change" at bounding box center [526, 307] width 45 height 17
click at [563, 316] on div "Change Cancel Close" at bounding box center [554, 308] width 296 height 34
click at [563, 311] on button "Close" at bounding box center [556, 307] width 38 height 17
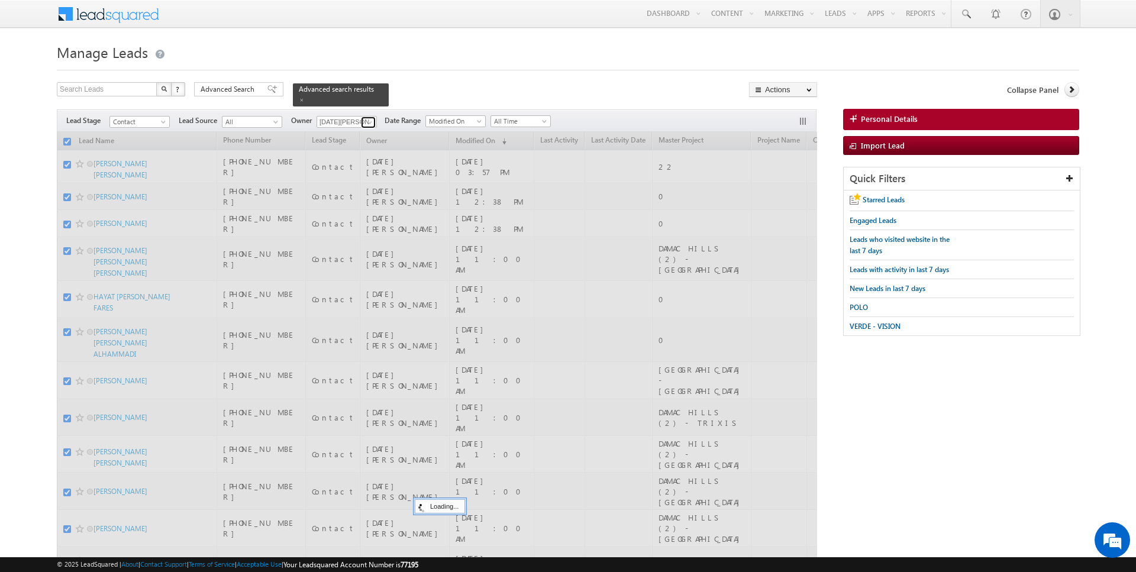
checkbox input "false"
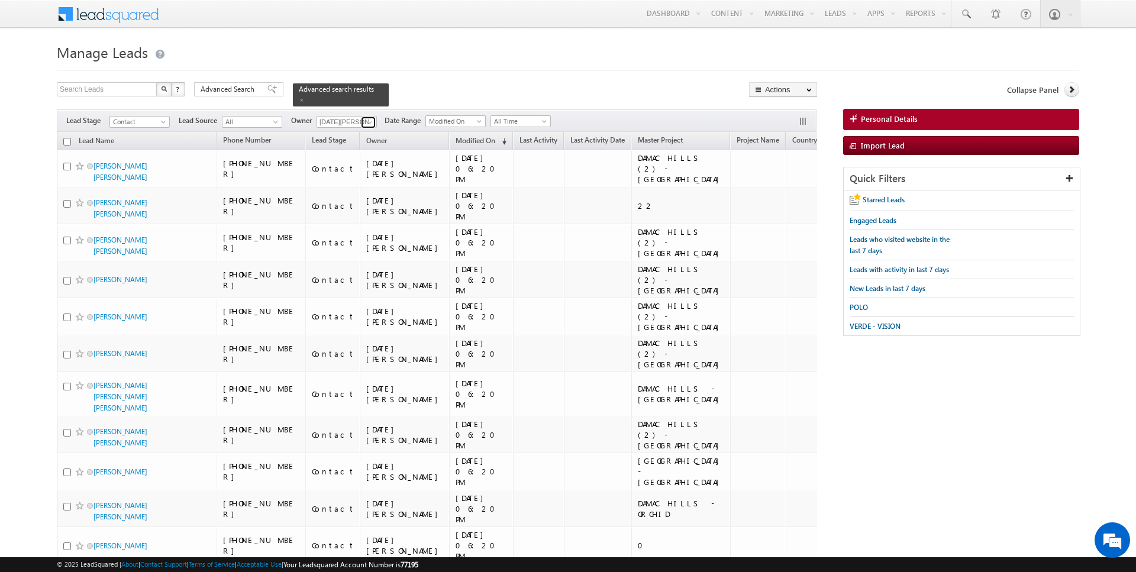
click at [369, 124] on span at bounding box center [369, 122] width 9 height 9
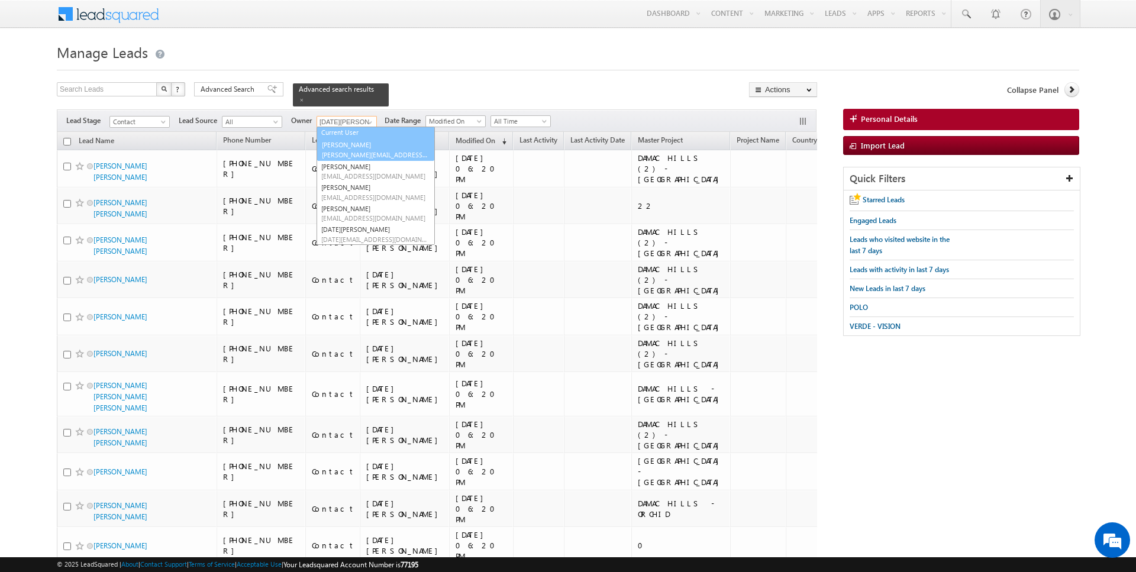
scroll to position [12, 0]
click at [353, 164] on link "Anuj Upadhyay anuj.upadhyay@indglobal.ae" at bounding box center [376, 171] width 118 height 22
type input "[PERSON_NAME]"
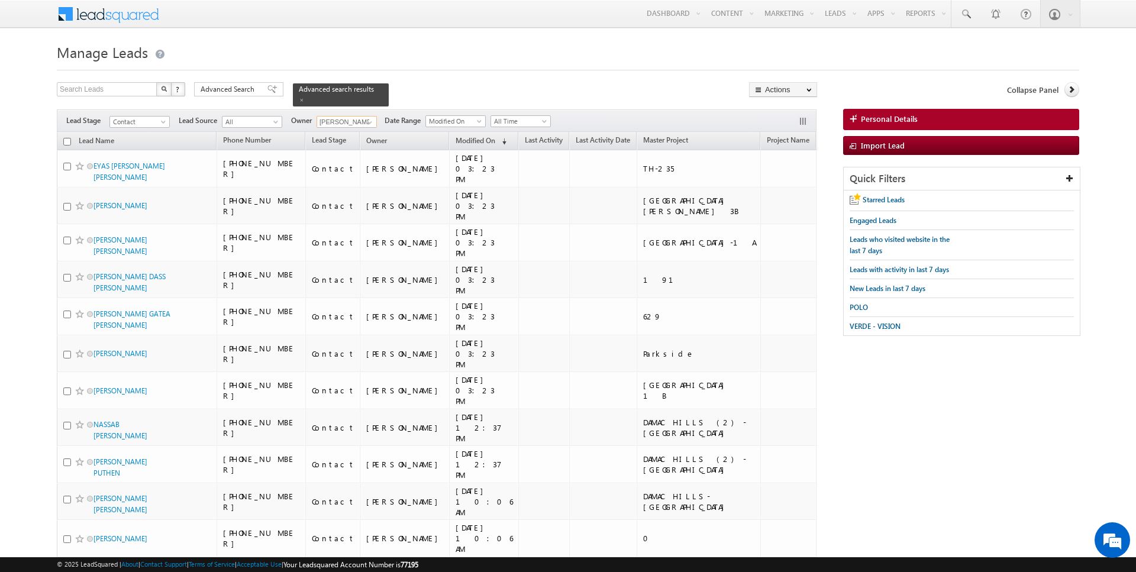
click at [65, 143] on input "checkbox" at bounding box center [67, 142] width 8 height 8
checkbox input "true"
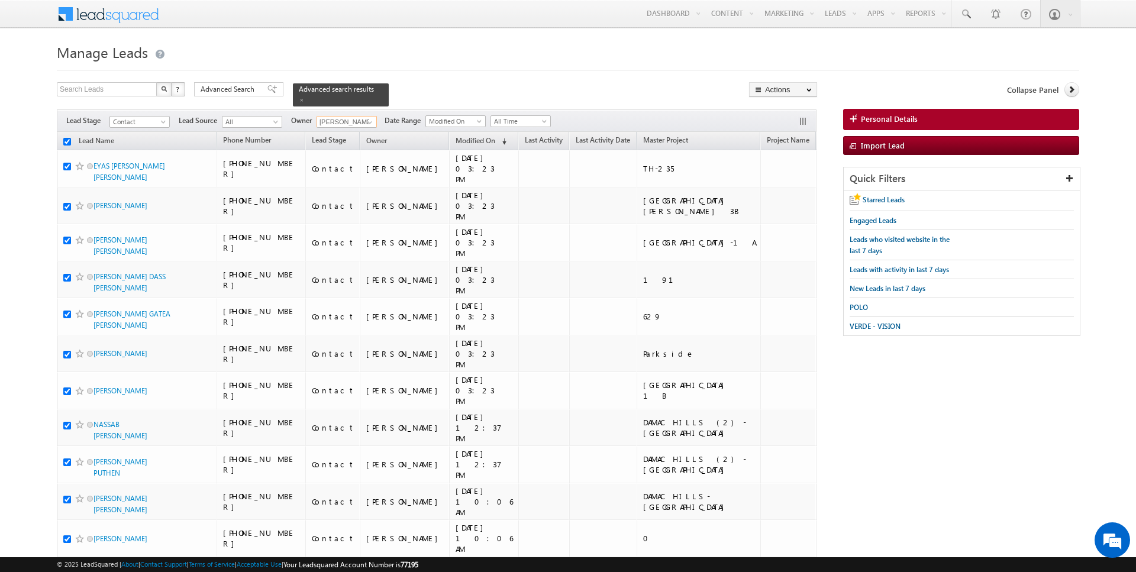
checkbox input "true"
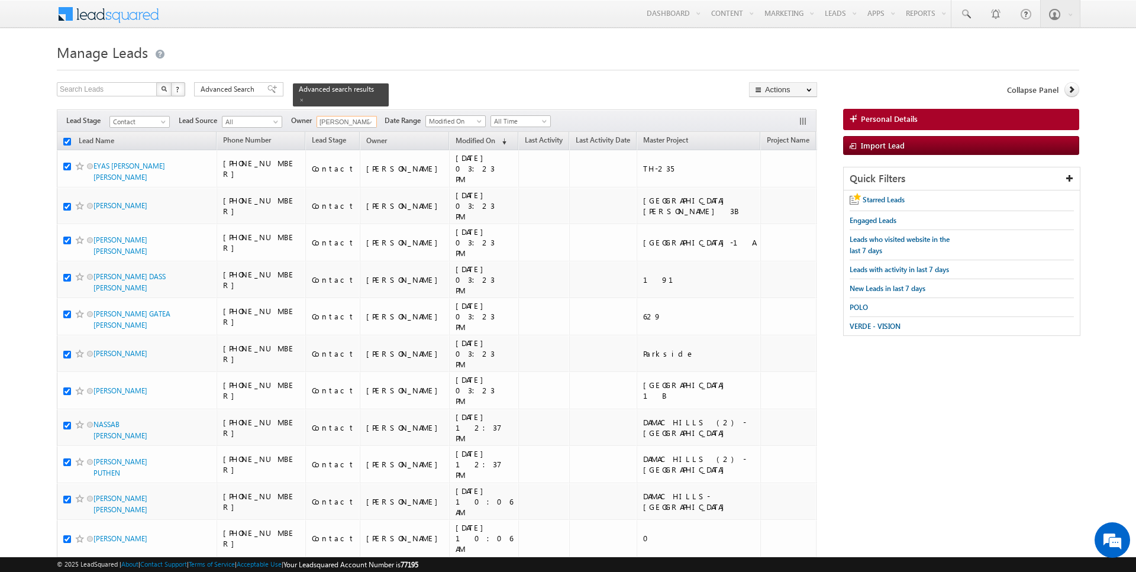
checkbox input "true"
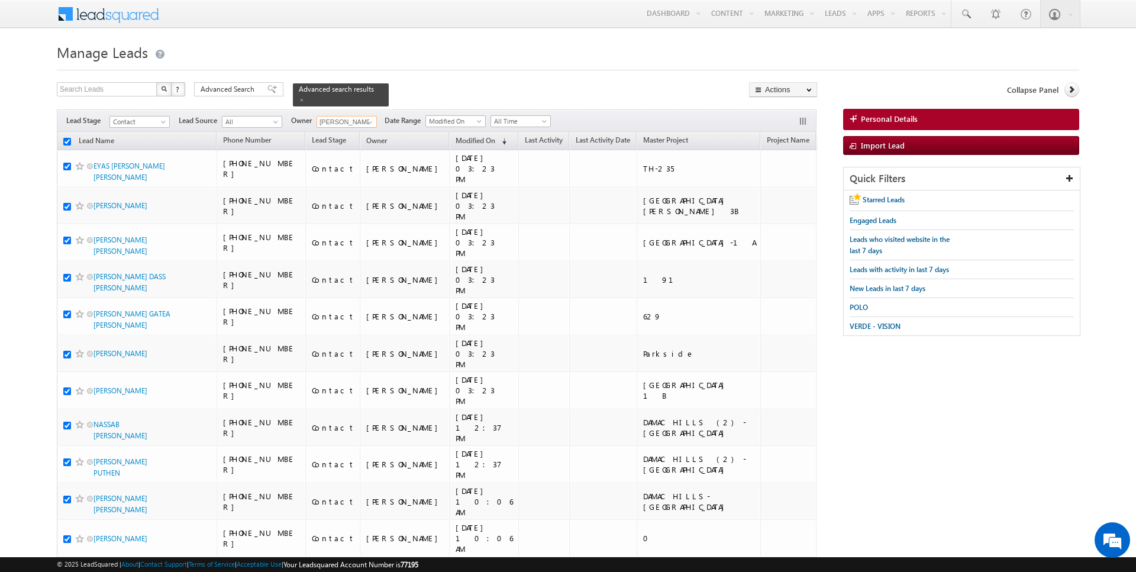
checkbox input "true"
click at [778, 188] on link "Change Owner" at bounding box center [783, 192] width 67 height 14
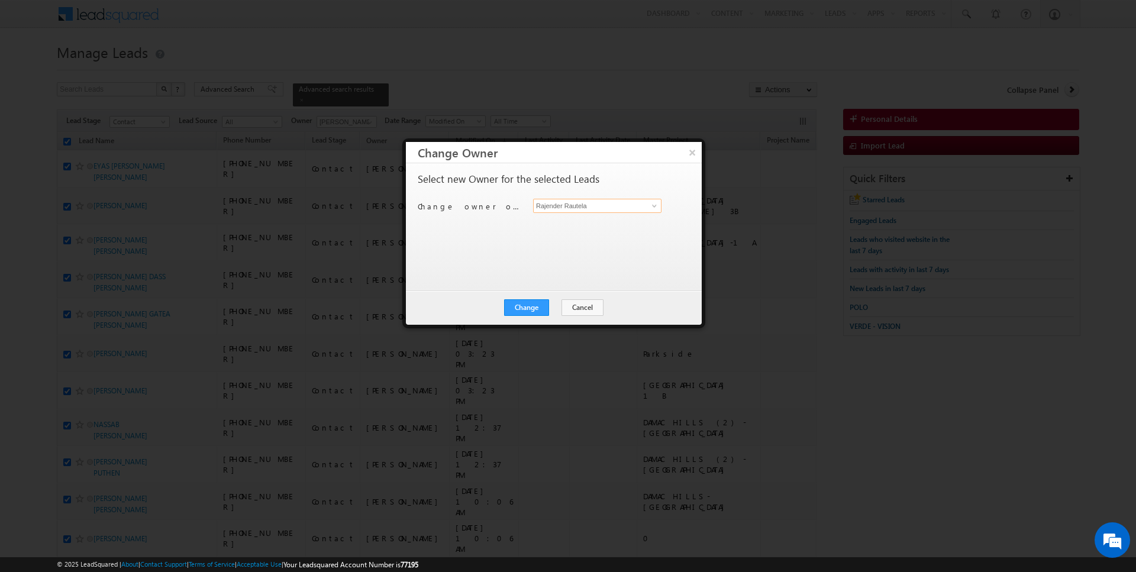
click at [568, 206] on input "Rajender Rautela" at bounding box center [597, 206] width 128 height 14
type input "Kartik Sharma"
click at [534, 302] on button "Change" at bounding box center [526, 307] width 45 height 17
click at [557, 304] on button "Close" at bounding box center [556, 307] width 38 height 17
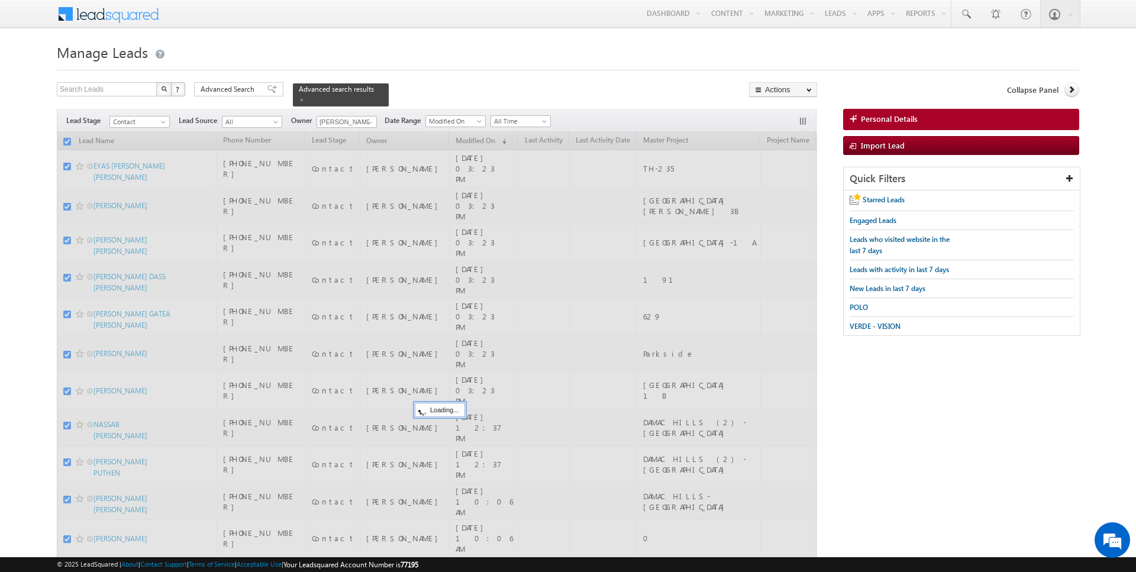
checkbox input "false"
